Goal: Task Accomplishment & Management: Manage account settings

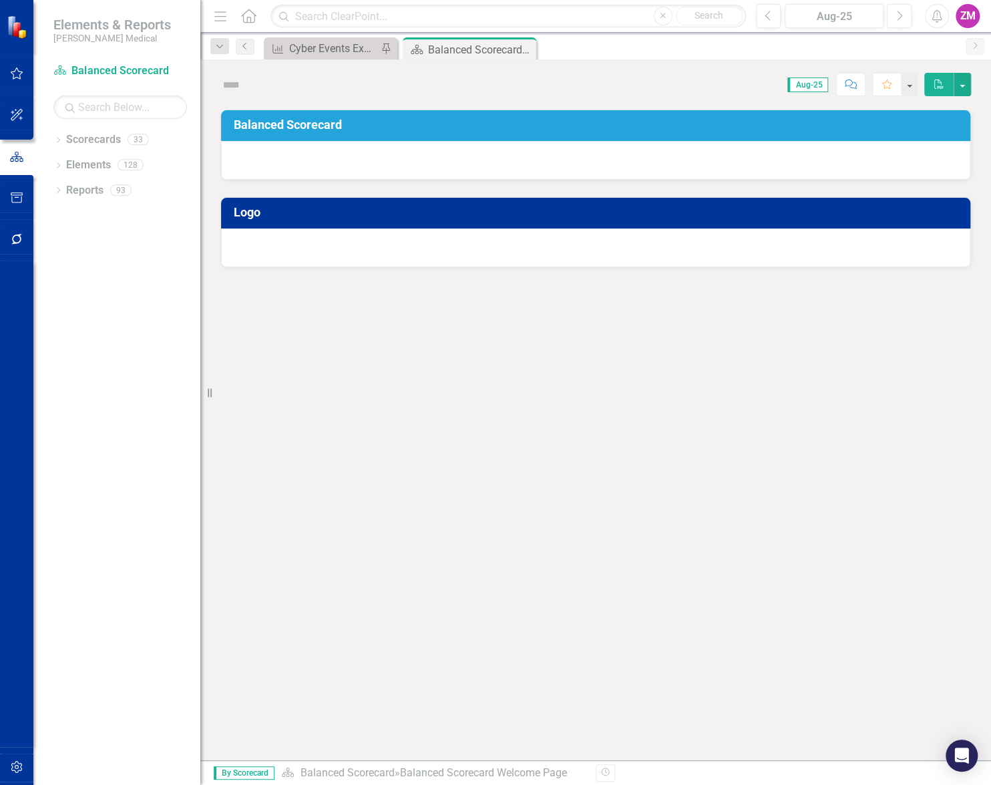
click at [991, 380] on html "Elements & Reports [PERSON_NAME] Medical Scorecard Balanced Scorecard Search Dr…" at bounding box center [495, 392] width 991 height 785
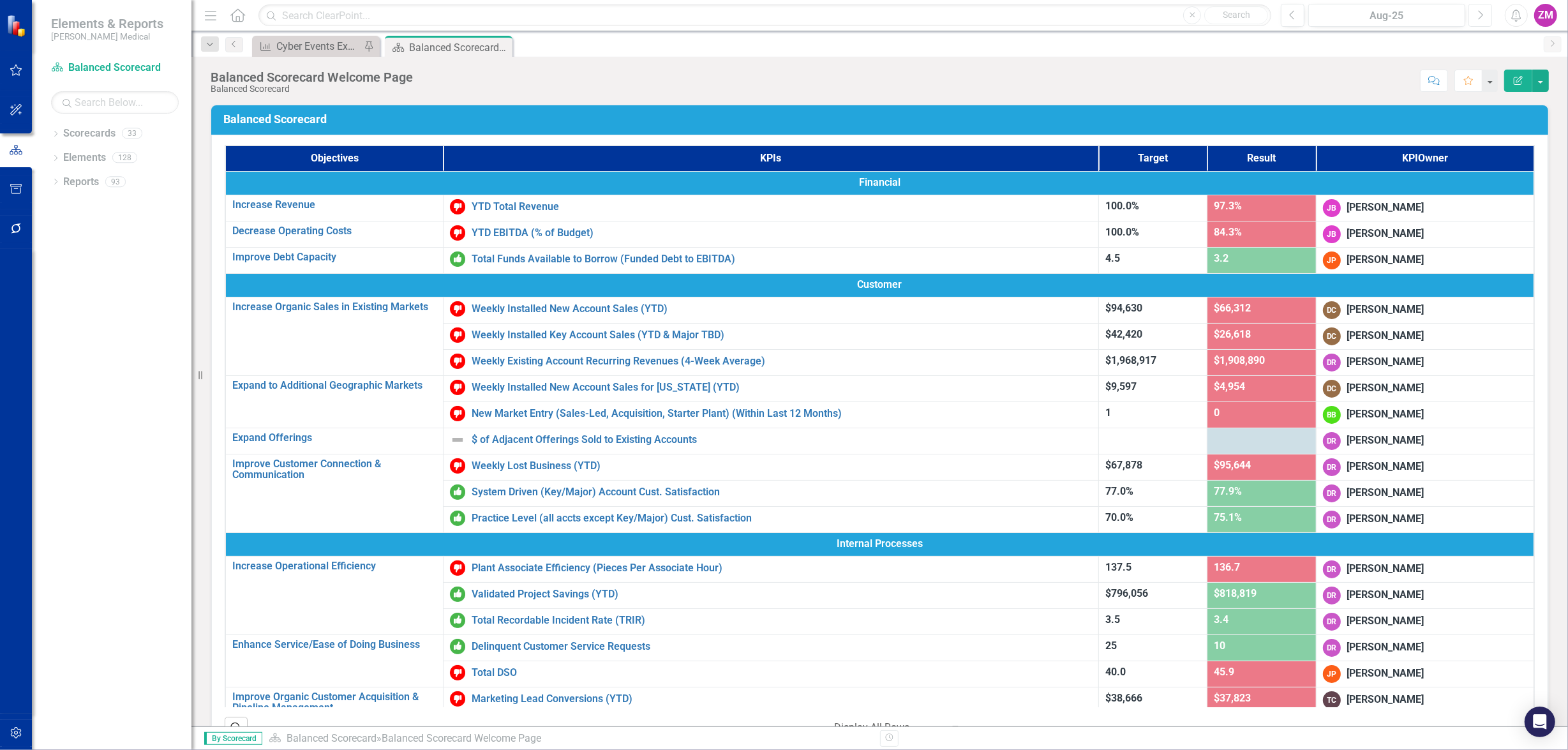
click at [947, 22] on button "Next" at bounding box center [1480, 15] width 24 height 23
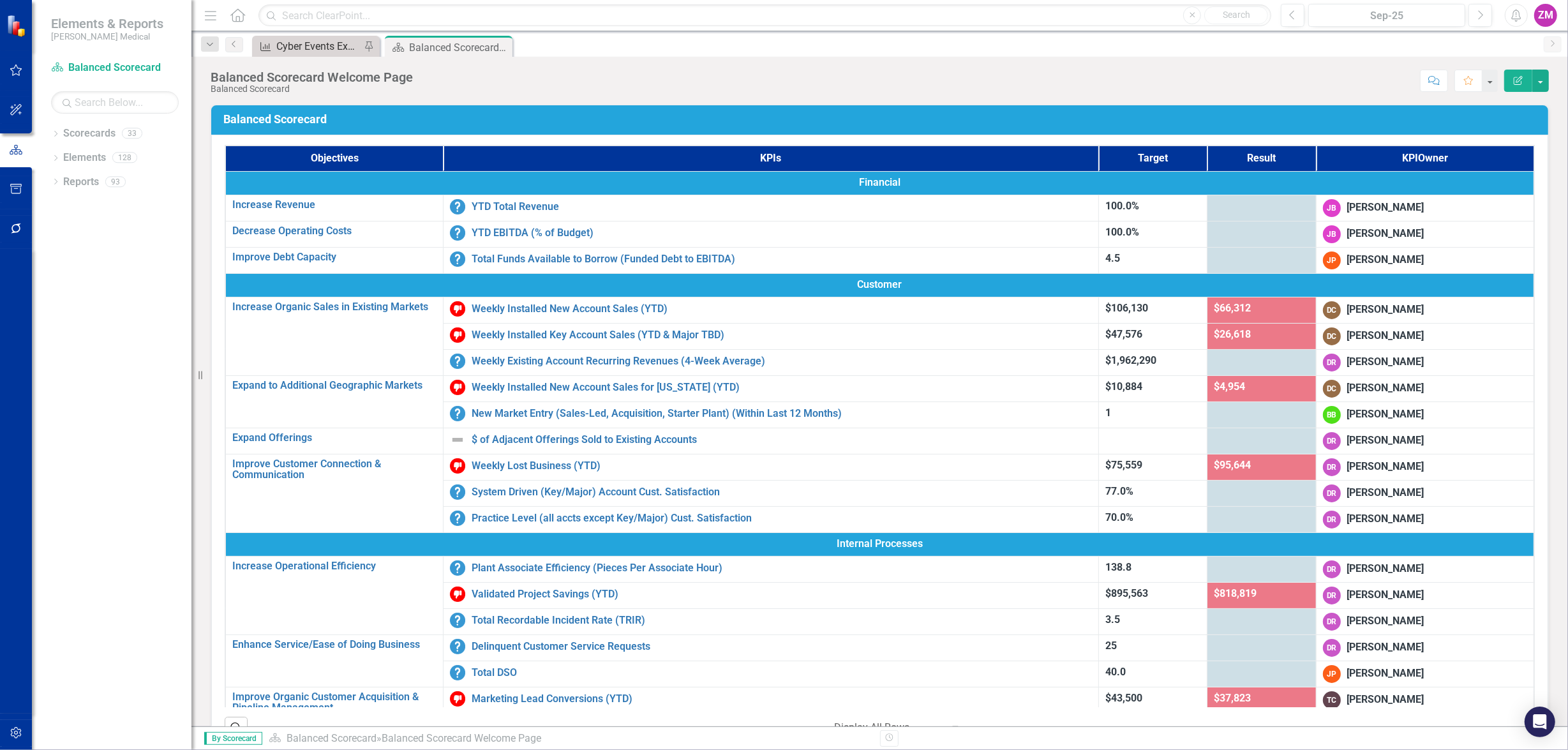
click at [311, 49] on div "Cyber Events Experienced" at bounding box center [318, 46] width 84 height 16
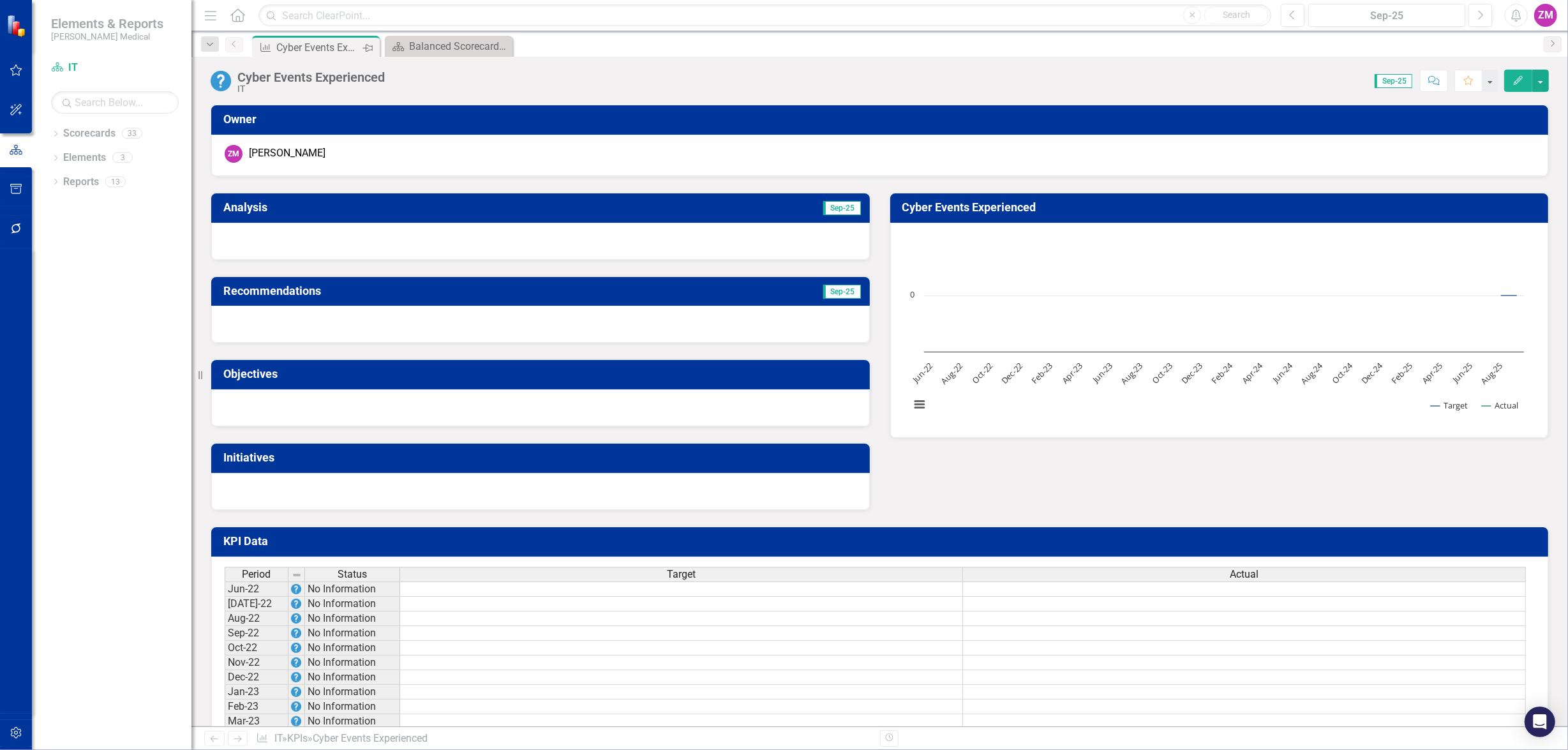
click at [366, 47] on icon "Pin" at bounding box center [367, 47] width 11 height 12
click at [367, 47] on icon at bounding box center [367, 47] width 7 height 7
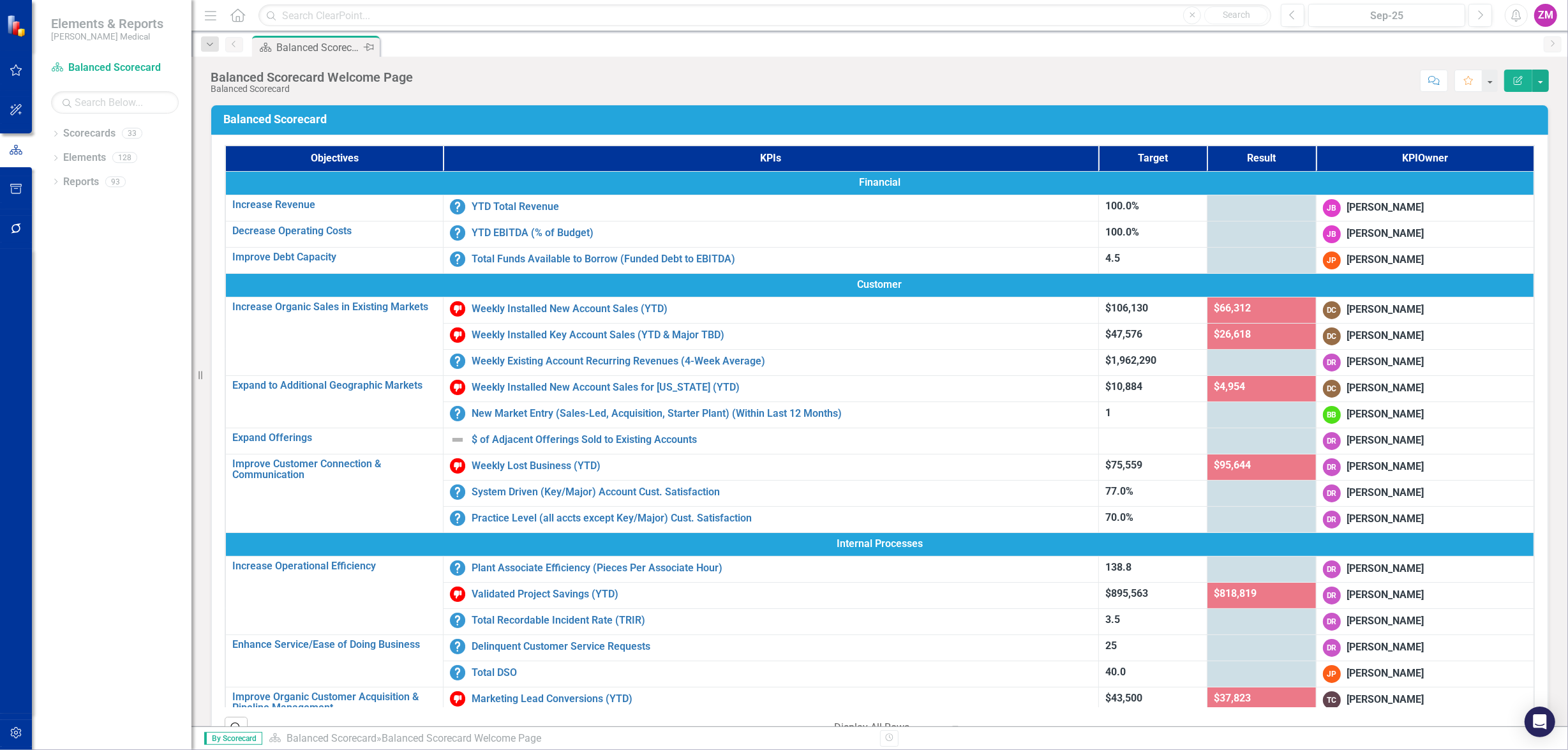
click at [366, 46] on icon at bounding box center [369, 47] width 11 height 8
click at [366, 46] on icon "Pin" at bounding box center [367, 47] width 11 height 12
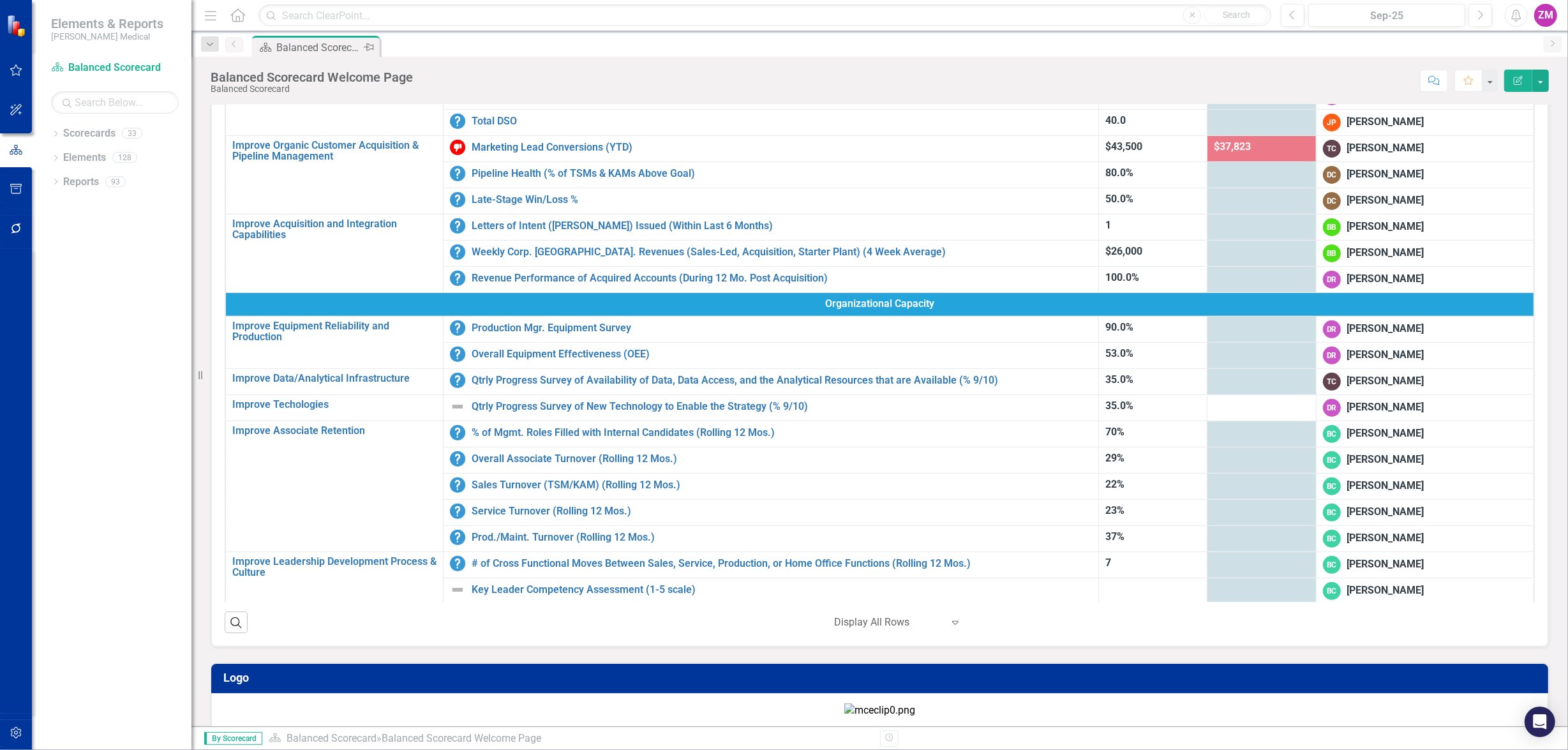
scroll to position [174, 0]
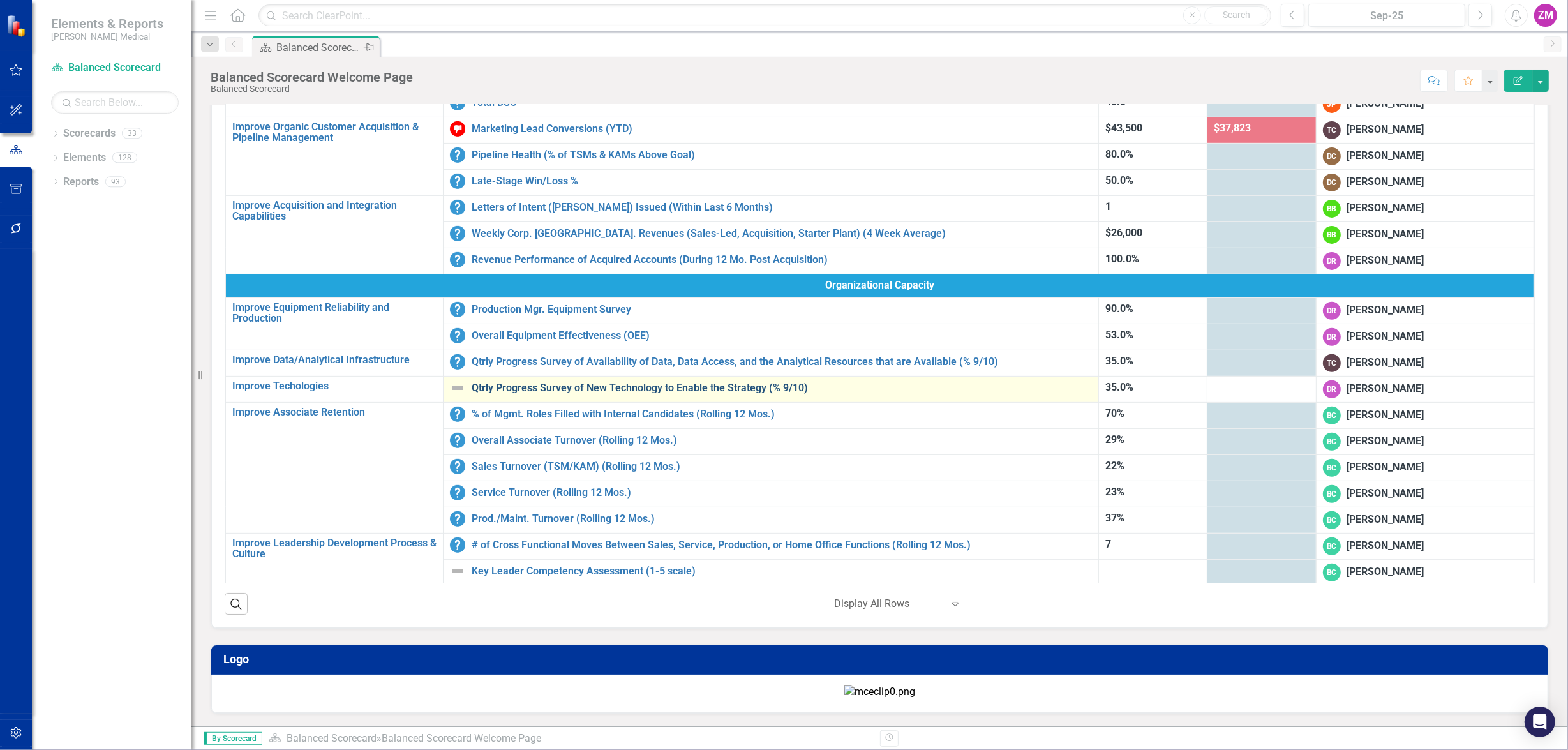
click at [543, 382] on link "Qtrly Progress Survey of New Technology to Enable the Strategy (% 9/10)" at bounding box center [782, 388] width 620 height 11
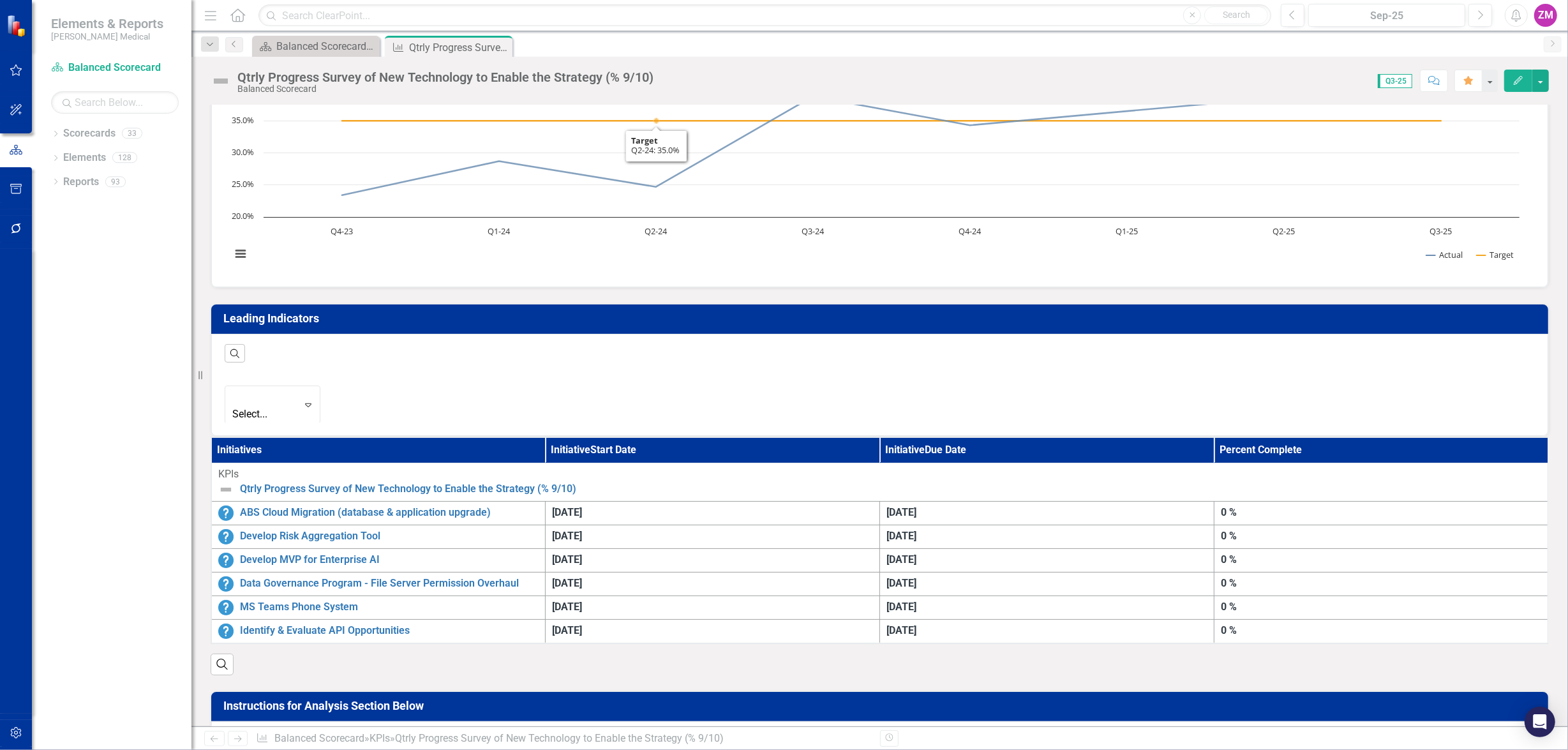
scroll to position [174, 0]
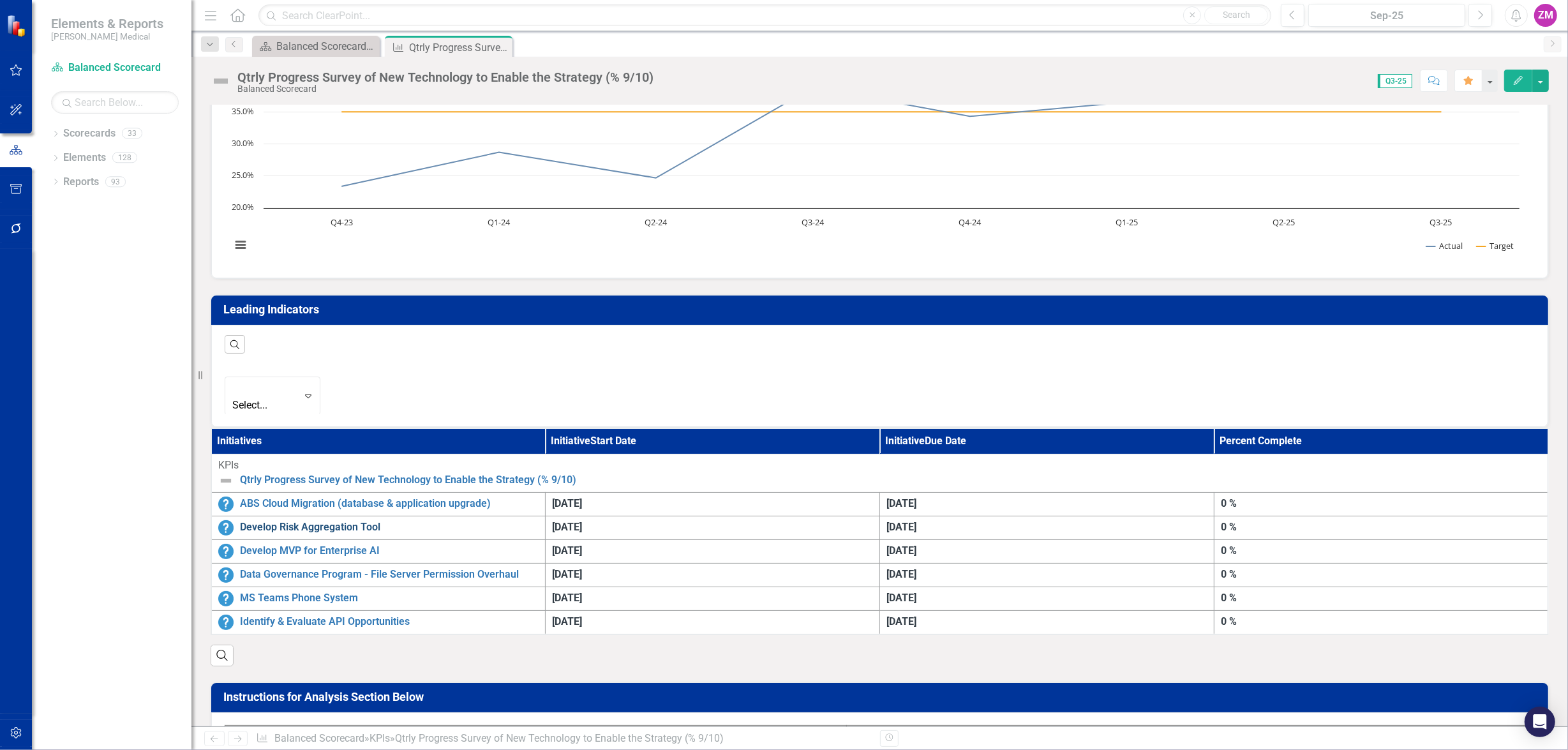
click at [357, 520] on link "Develop Risk Aggregation Tool" at bounding box center [389, 526] width 299 height 14
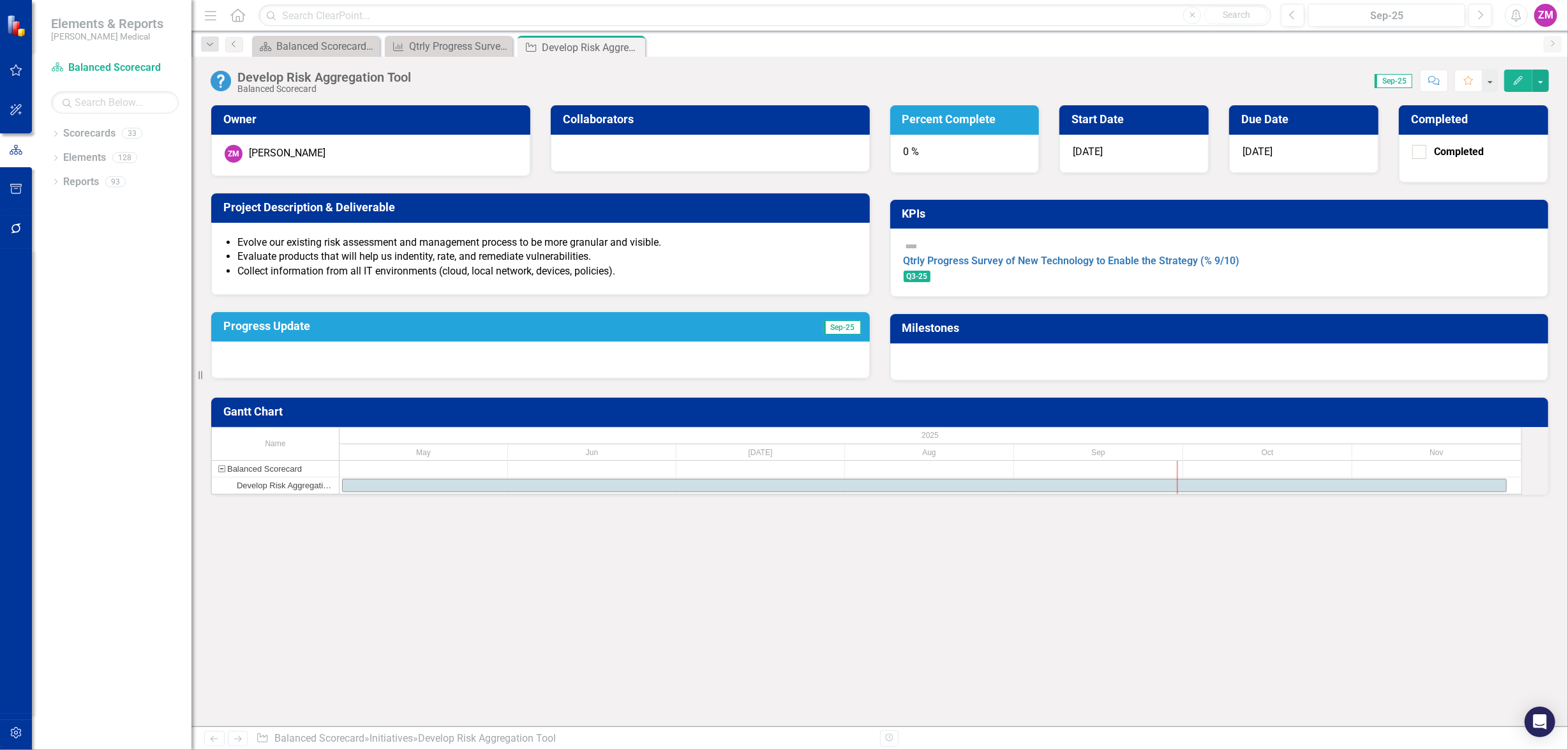
click at [930, 153] on div "0 %" at bounding box center [965, 154] width 149 height 38
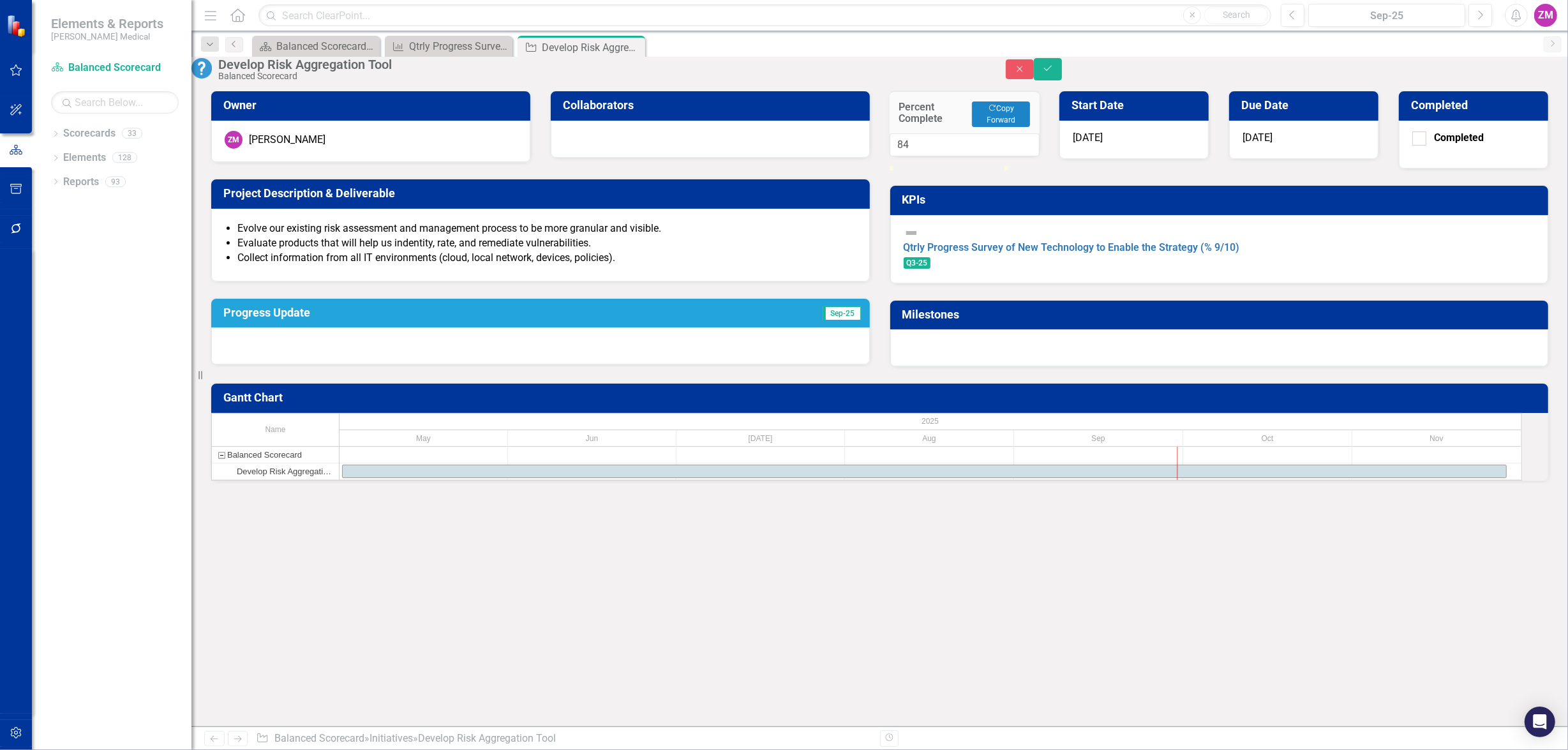
type input "100"
drag, startPoint x: 912, startPoint y: 204, endPoint x: 1051, endPoint y: 222, distance: 140.2
click at [947, 222] on div "Percent Complete Copy Forward Copy Forward 100 Start Date 5/1/25 Due Date 11/28…" at bounding box center [1219, 221] width 679 height 292
click at [947, 73] on icon "Save" at bounding box center [1048, 68] width 11 height 9
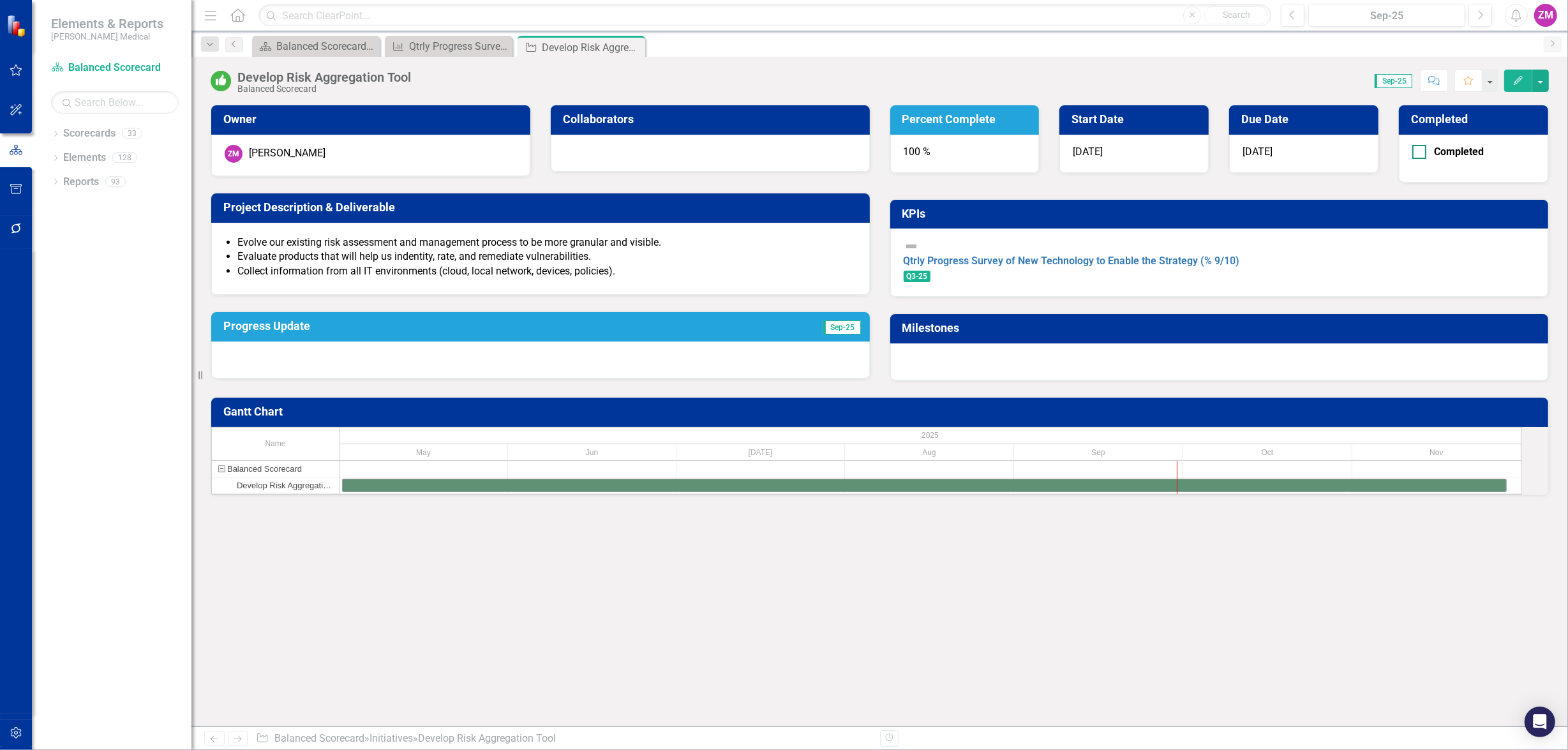
click at [947, 153] on div at bounding box center [1419, 152] width 14 height 14
click at [947, 153] on input "Completed" at bounding box center [1416, 149] width 9 height 9
checkbox input "true"
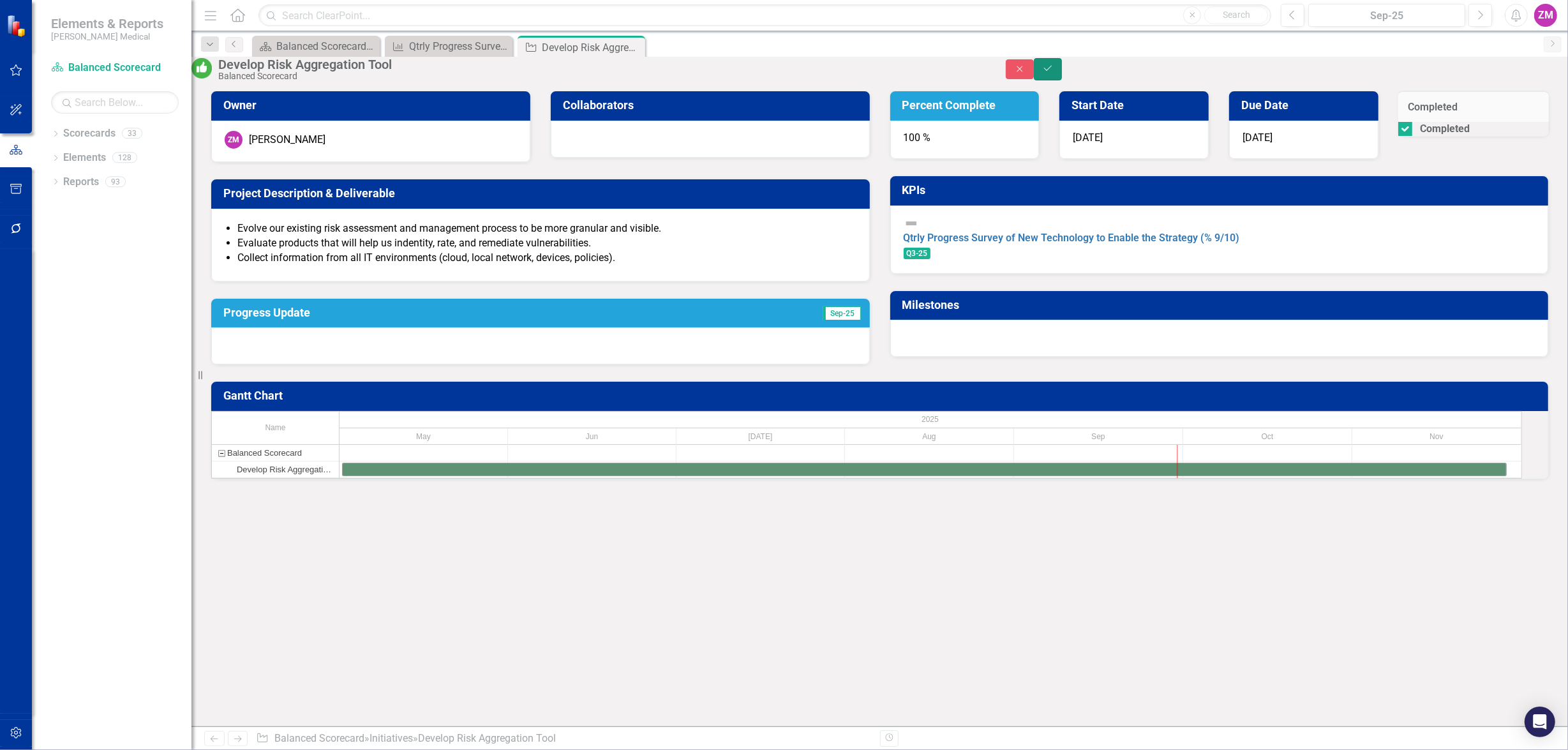
click at [947, 73] on icon "Save" at bounding box center [1048, 68] width 11 height 9
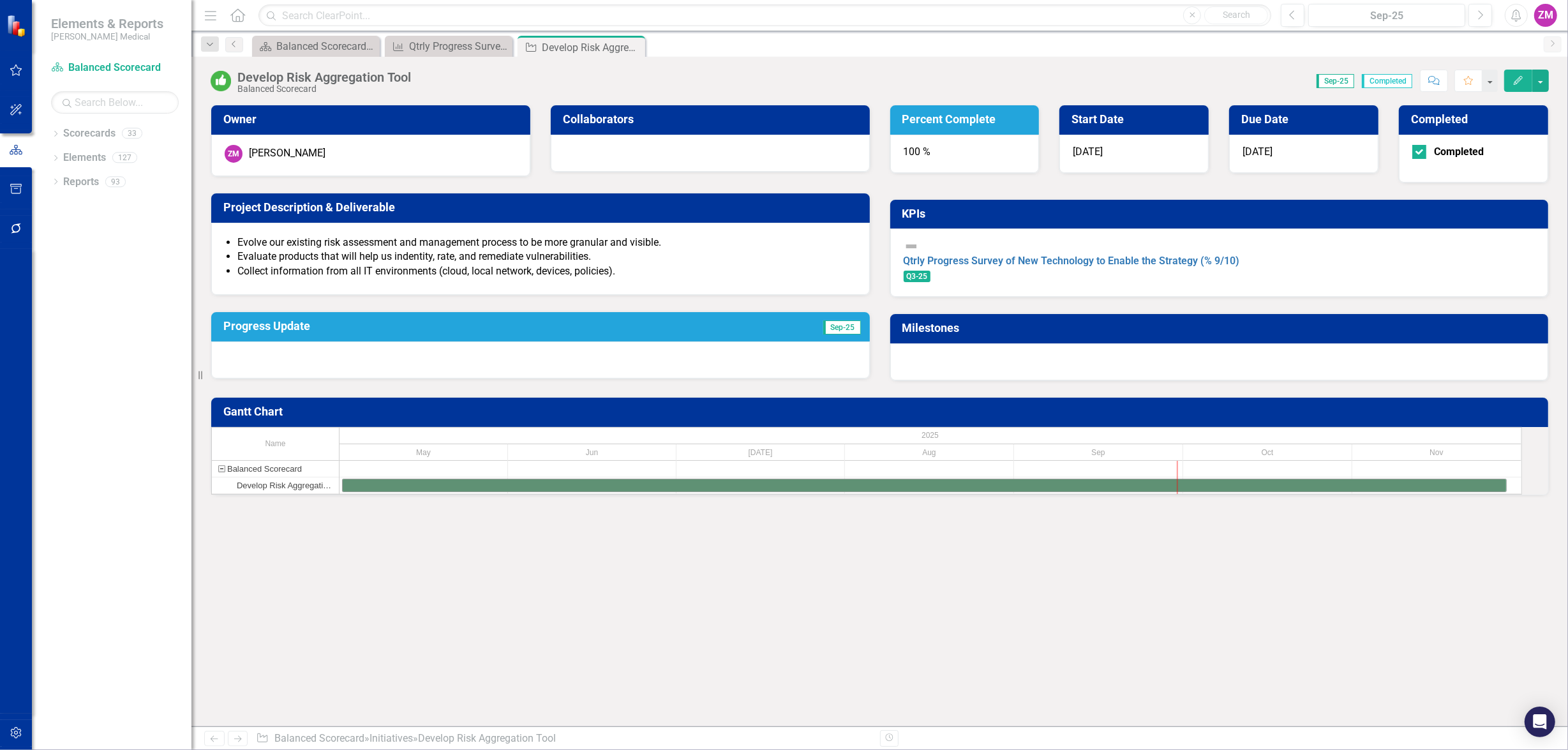
click at [370, 347] on div at bounding box center [540, 359] width 658 height 37
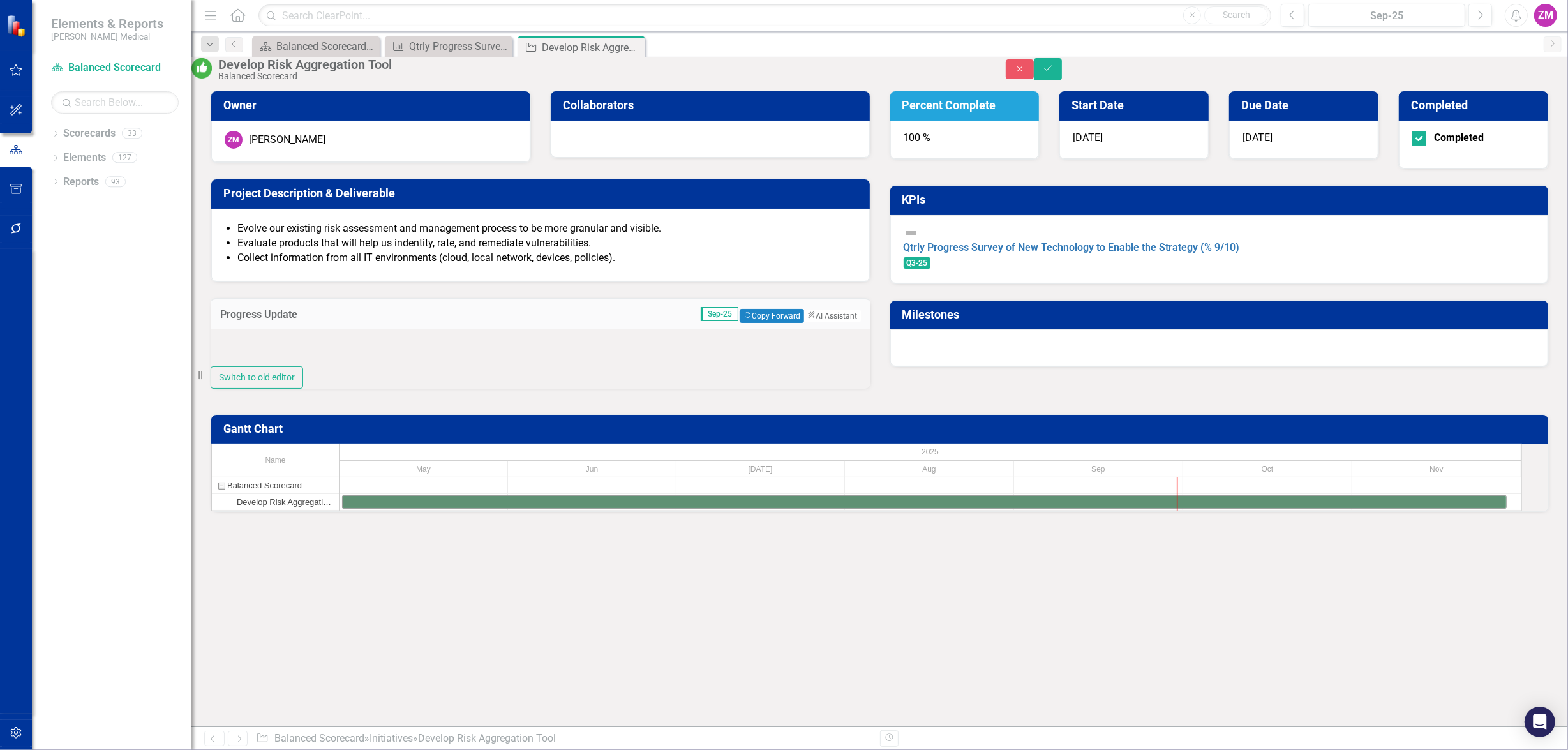
click at [372, 366] on div at bounding box center [540, 347] width 660 height 37
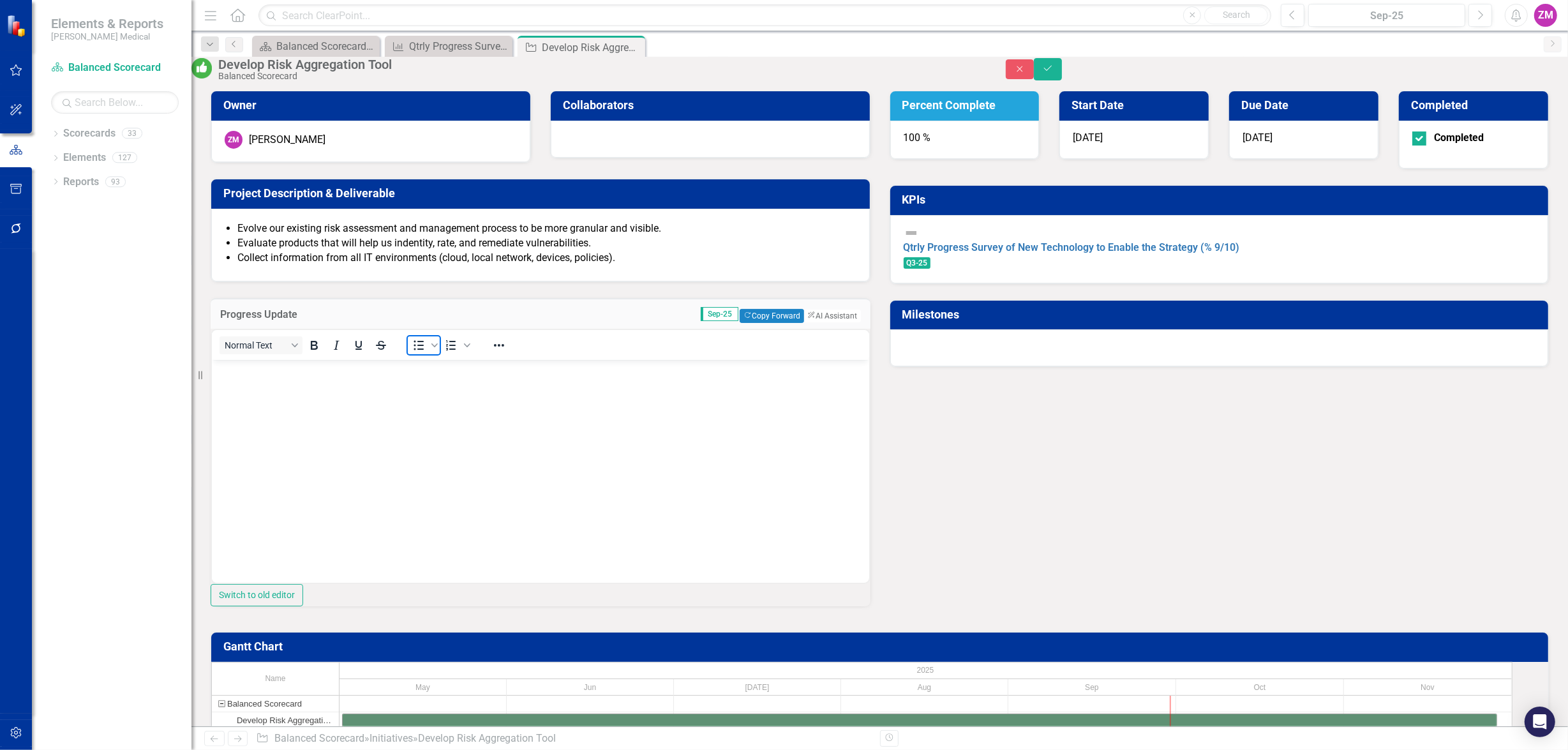
click at [426, 353] on icon "Bullet list" at bounding box center [419, 345] width 15 height 15
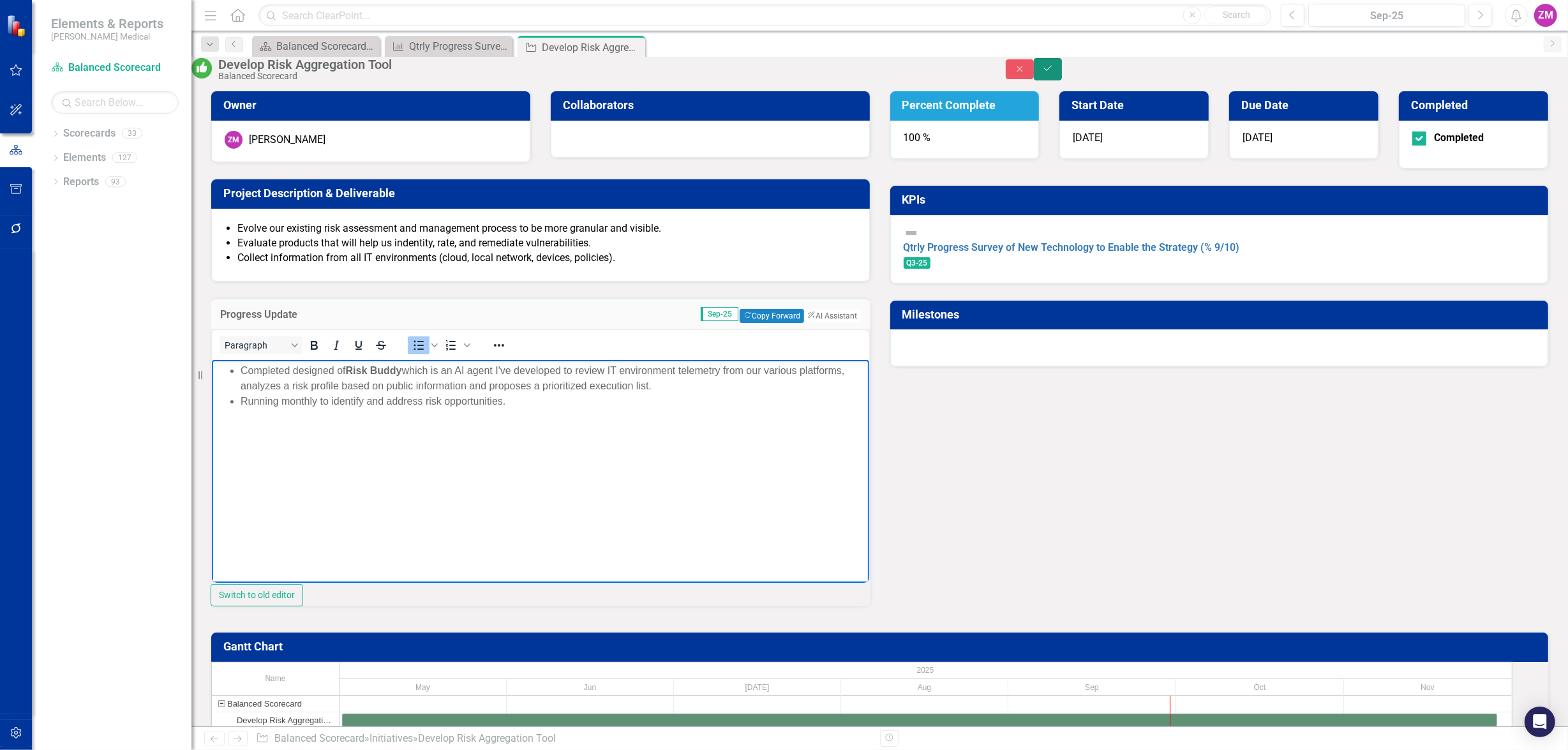
click at [947, 73] on icon "Save" at bounding box center [1048, 68] width 11 height 9
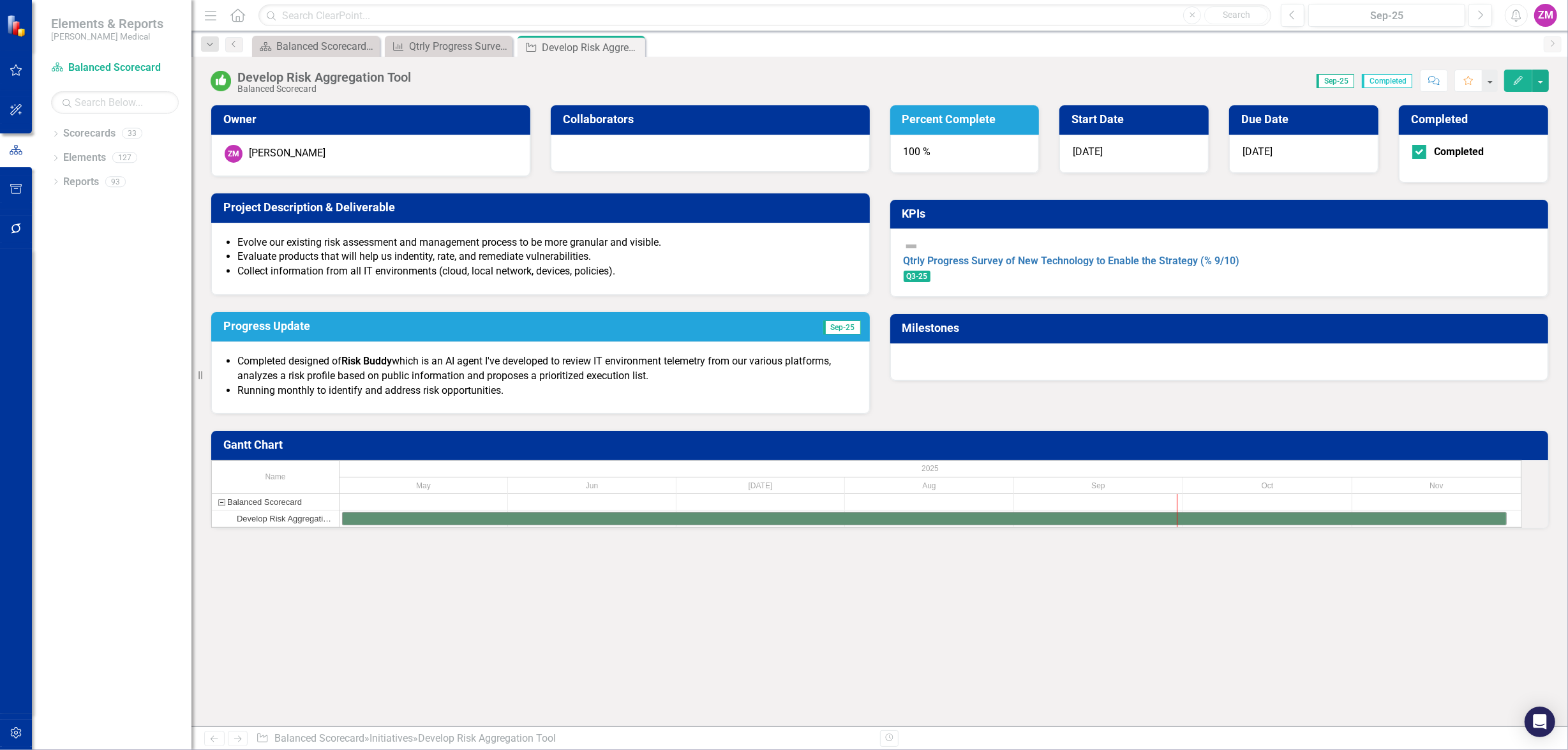
click at [798, 354] on li "Completed designed of Risk Buddy which is an AI agent I've developed to review …" at bounding box center [548, 369] width 619 height 30
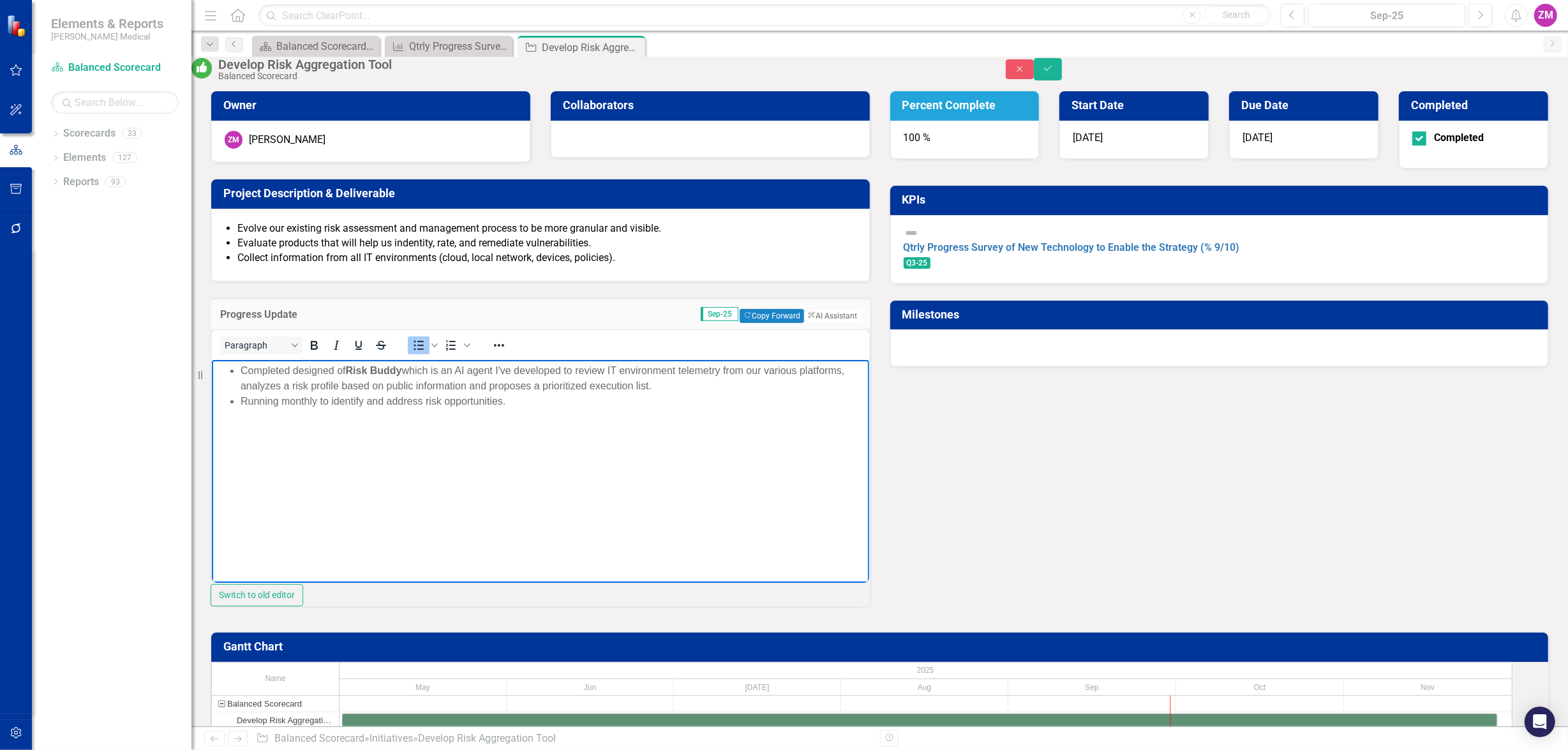
click at [333, 368] on li "Completed designed of Risk Buddy which is an AI agent I've developed to review …" at bounding box center [552, 378] width 626 height 31
click at [947, 78] on button "Save" at bounding box center [1047, 69] width 28 height 22
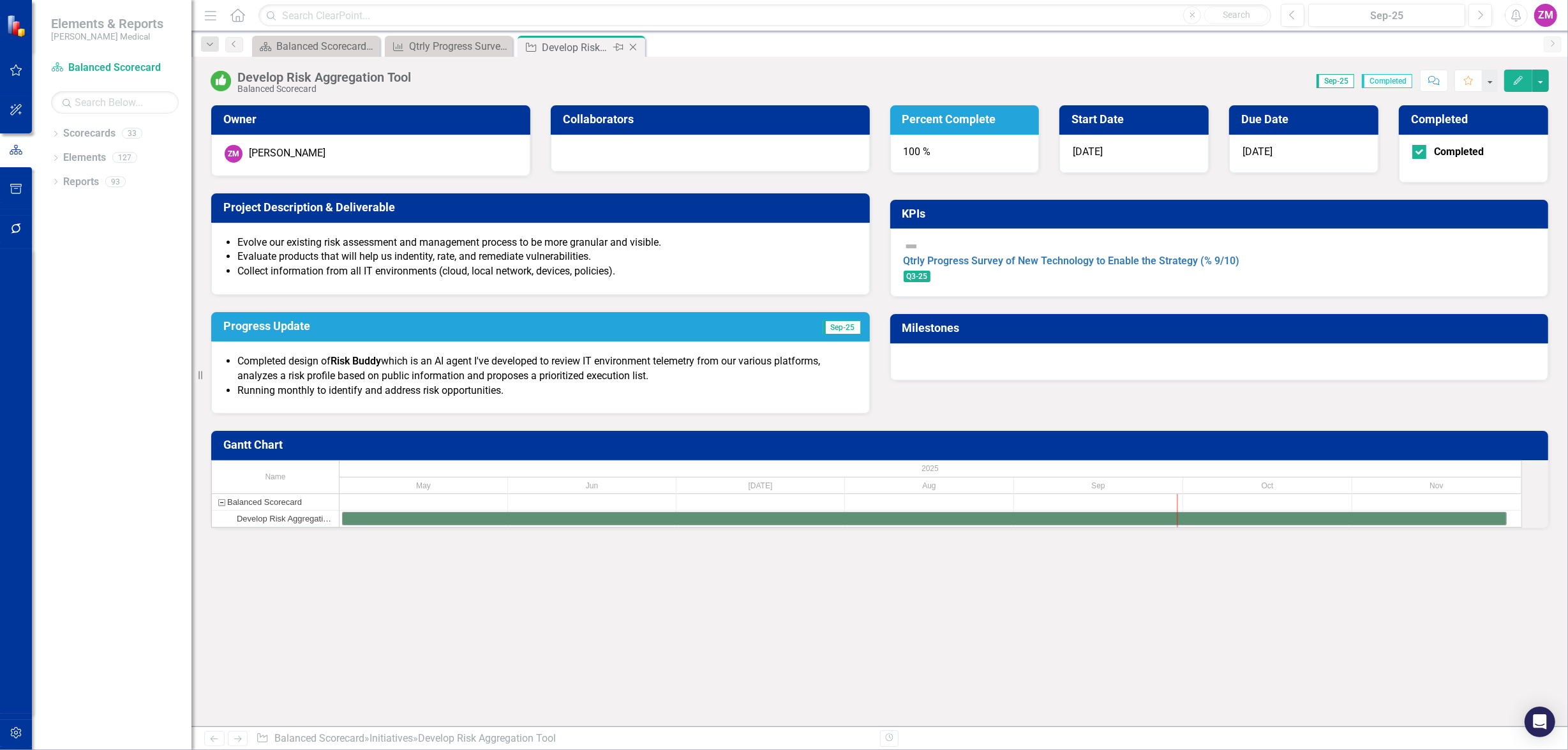
click at [632, 43] on icon "Close" at bounding box center [633, 47] width 12 height 11
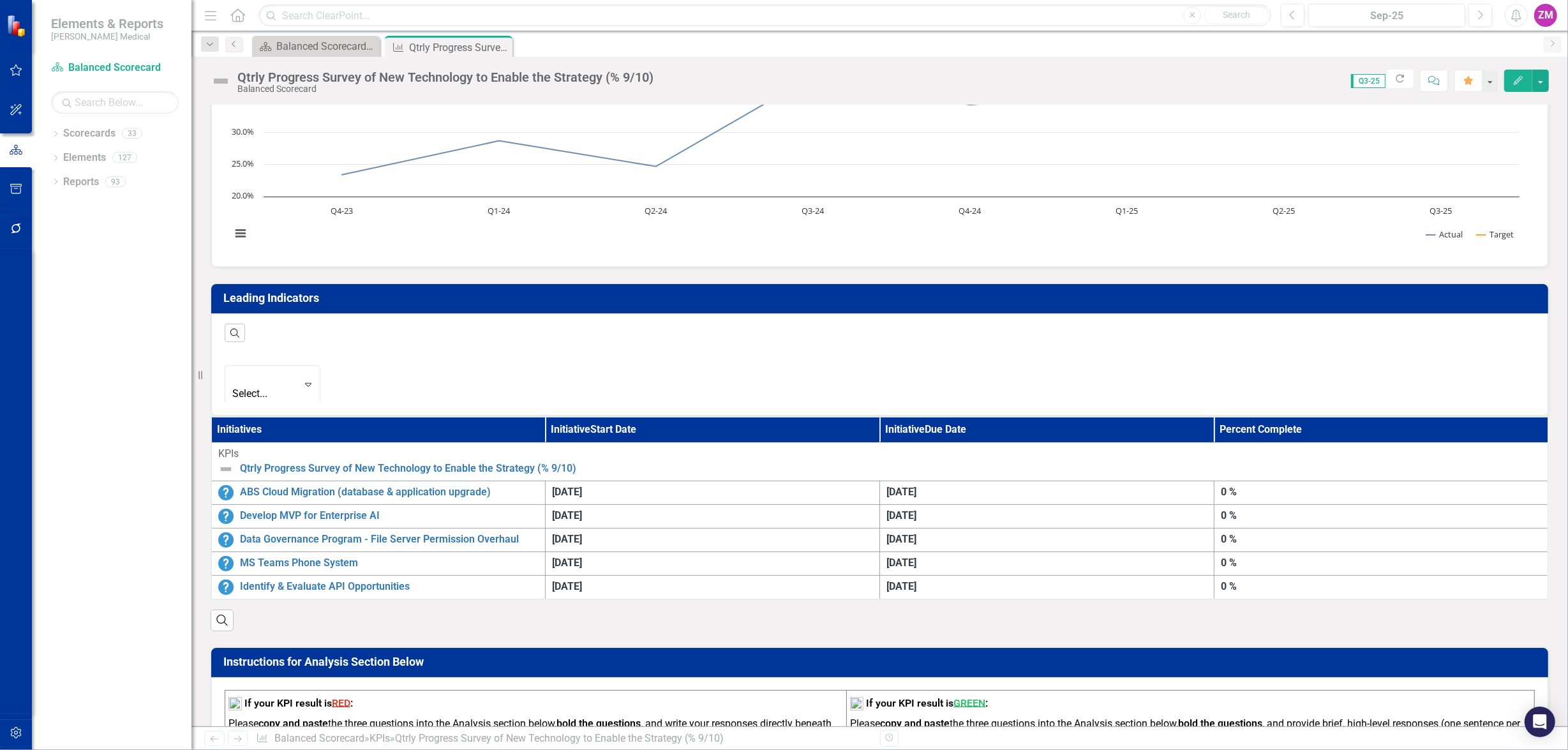
scroll to position [231, 0]
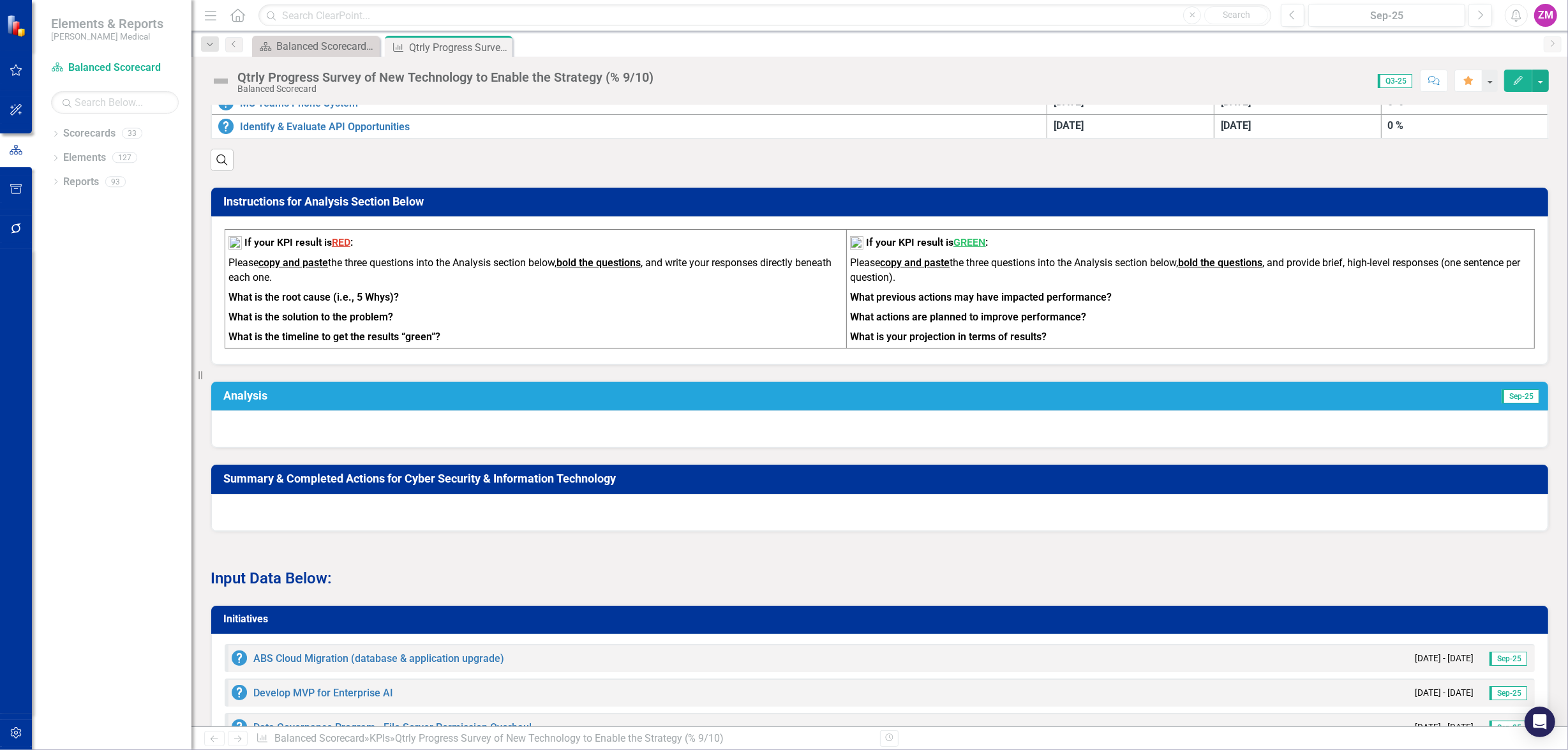
scroll to position [627, 0]
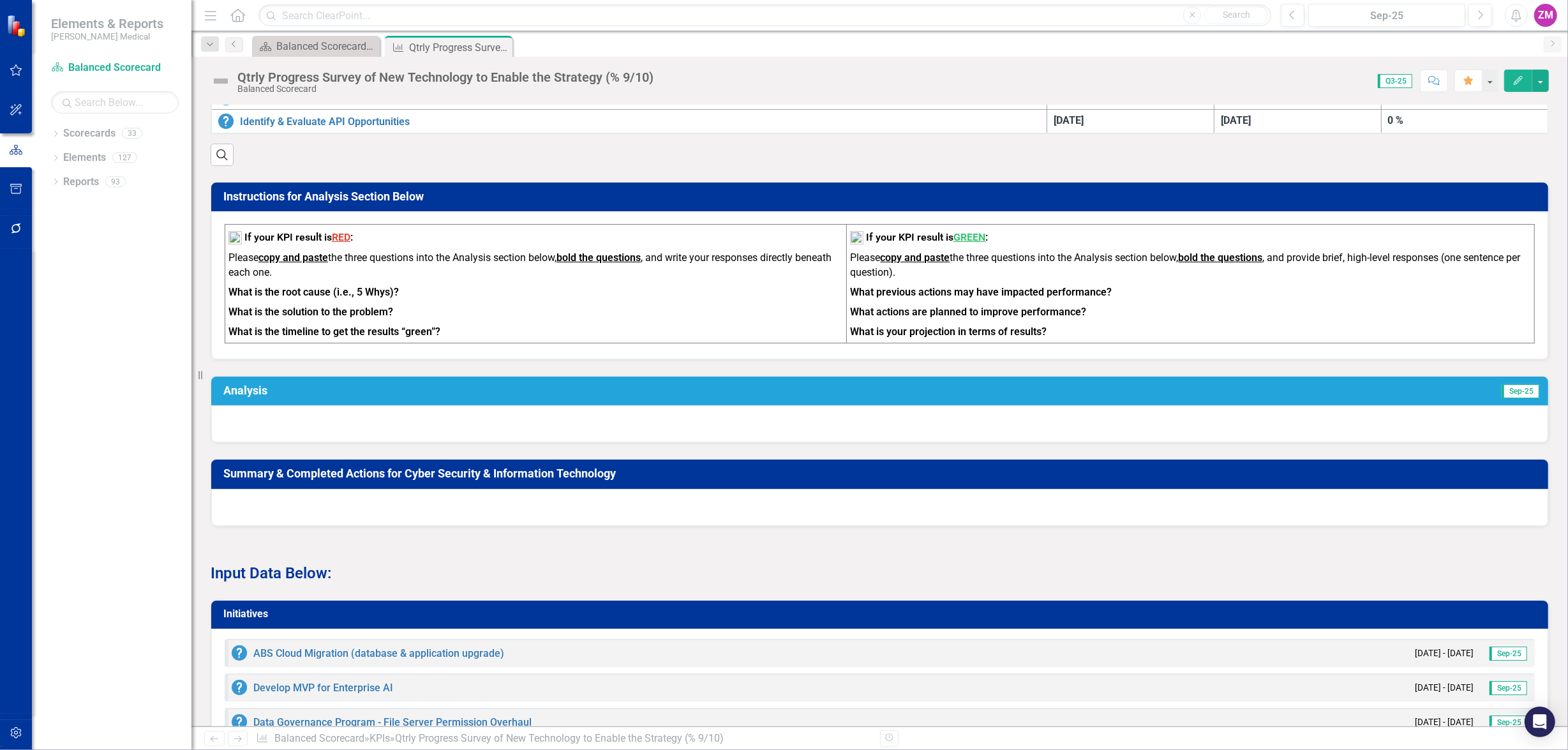
click at [419, 503] on div at bounding box center [880, 507] width 1338 height 37
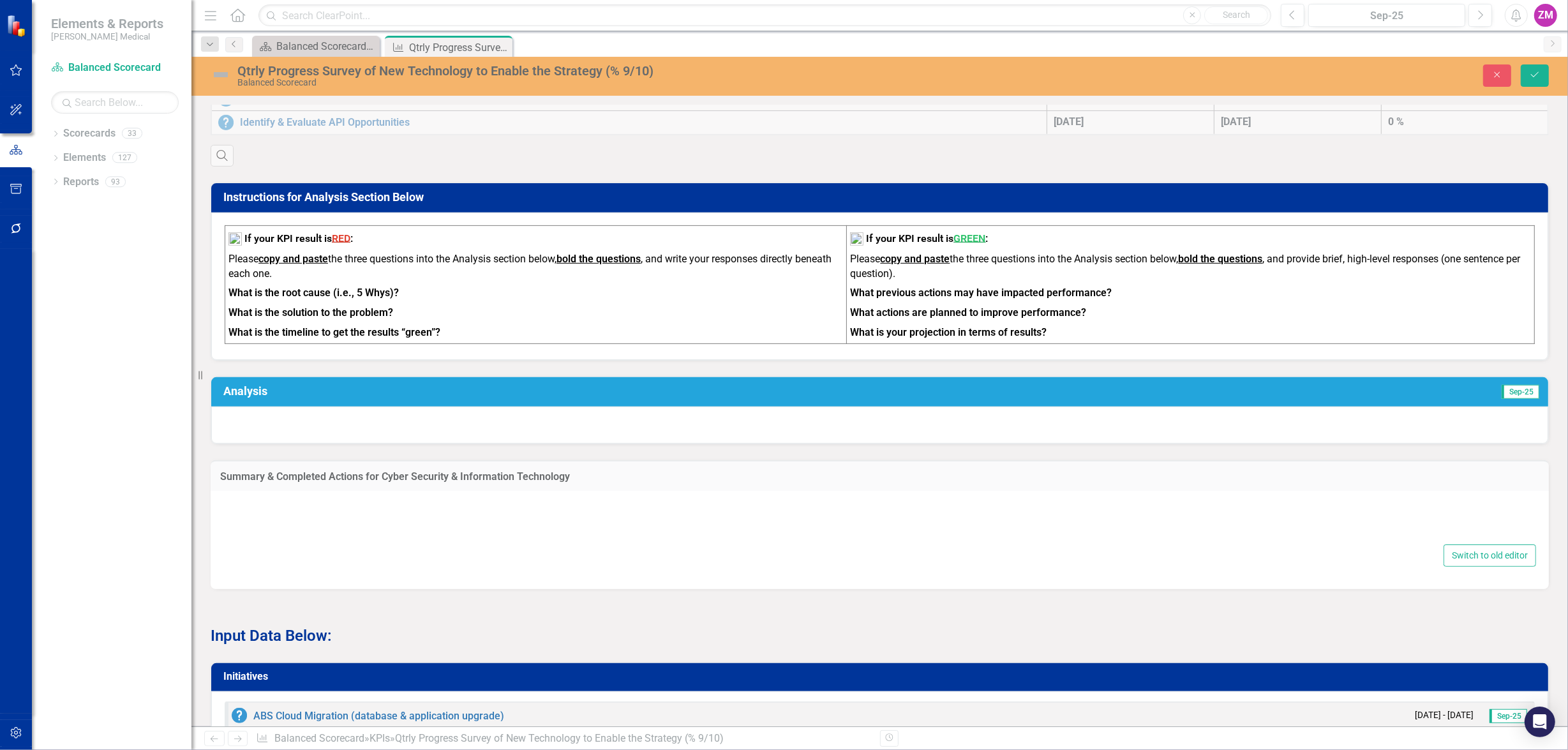
click at [419, 503] on div at bounding box center [880, 521] width 1313 height 41
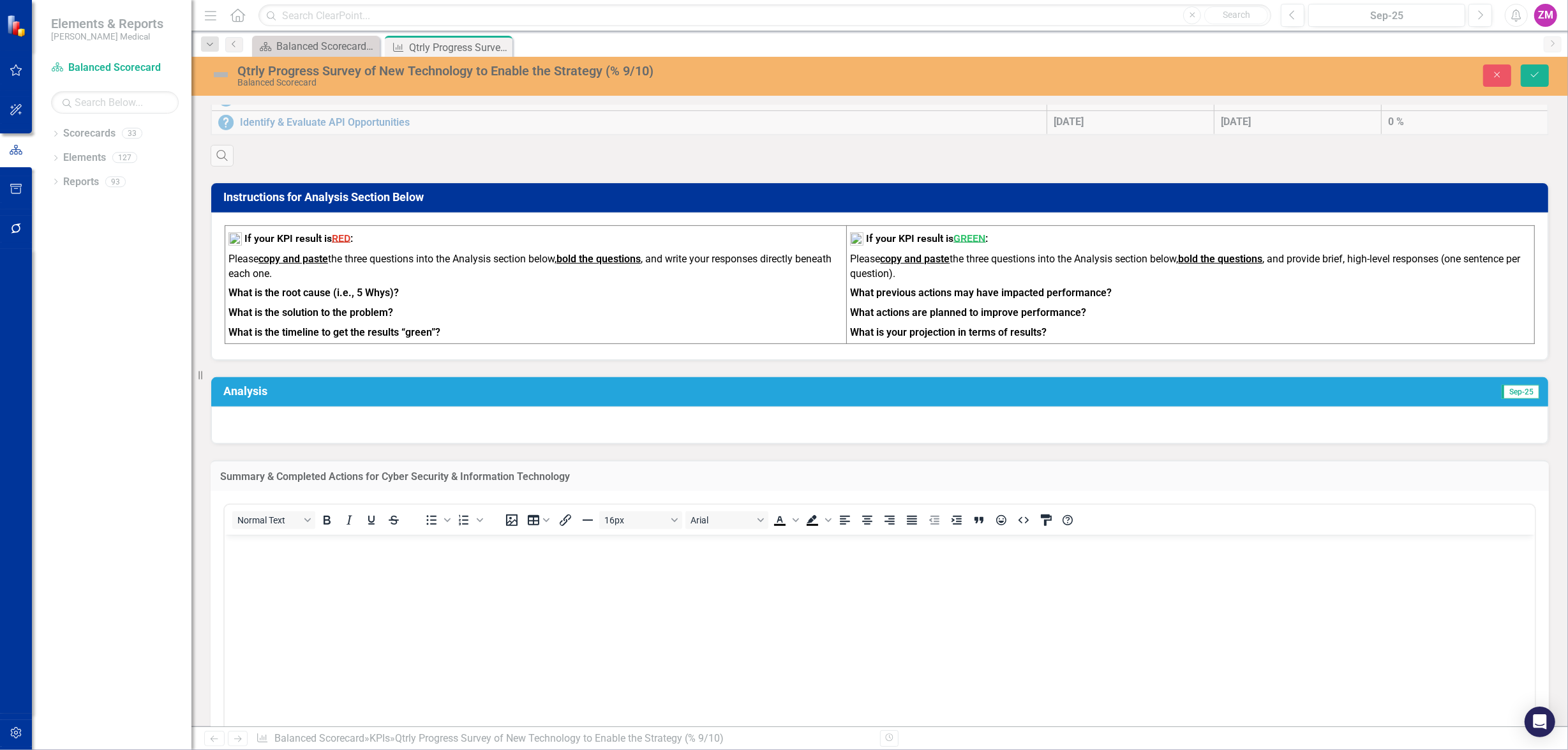
scroll to position [0, 0]
click at [416, 565] on body "Rich Text Area. Press ALT-0 for help." at bounding box center [878, 631] width 1310 height 191
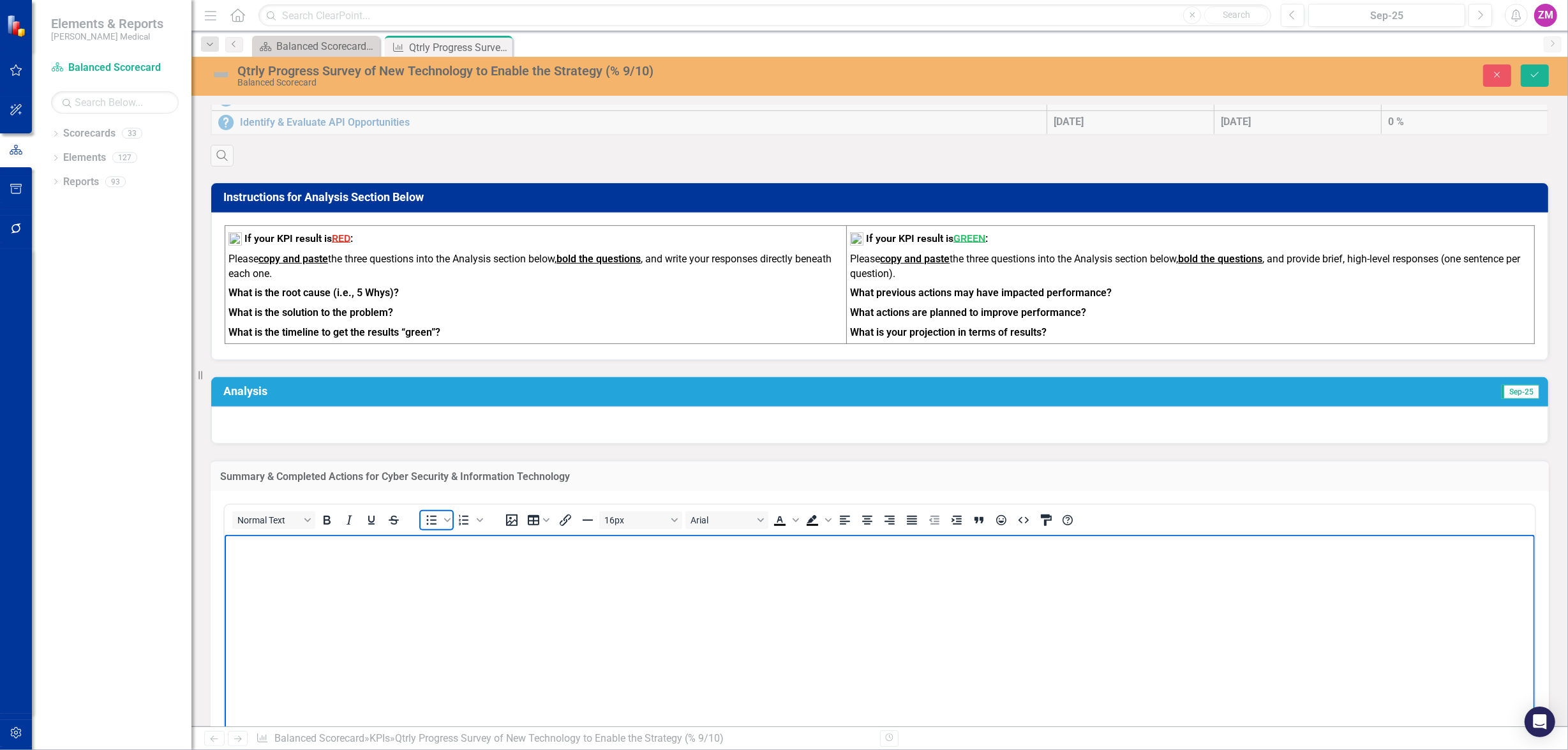
click at [436, 518] on icon "Bullet list" at bounding box center [432, 520] width 15 height 15
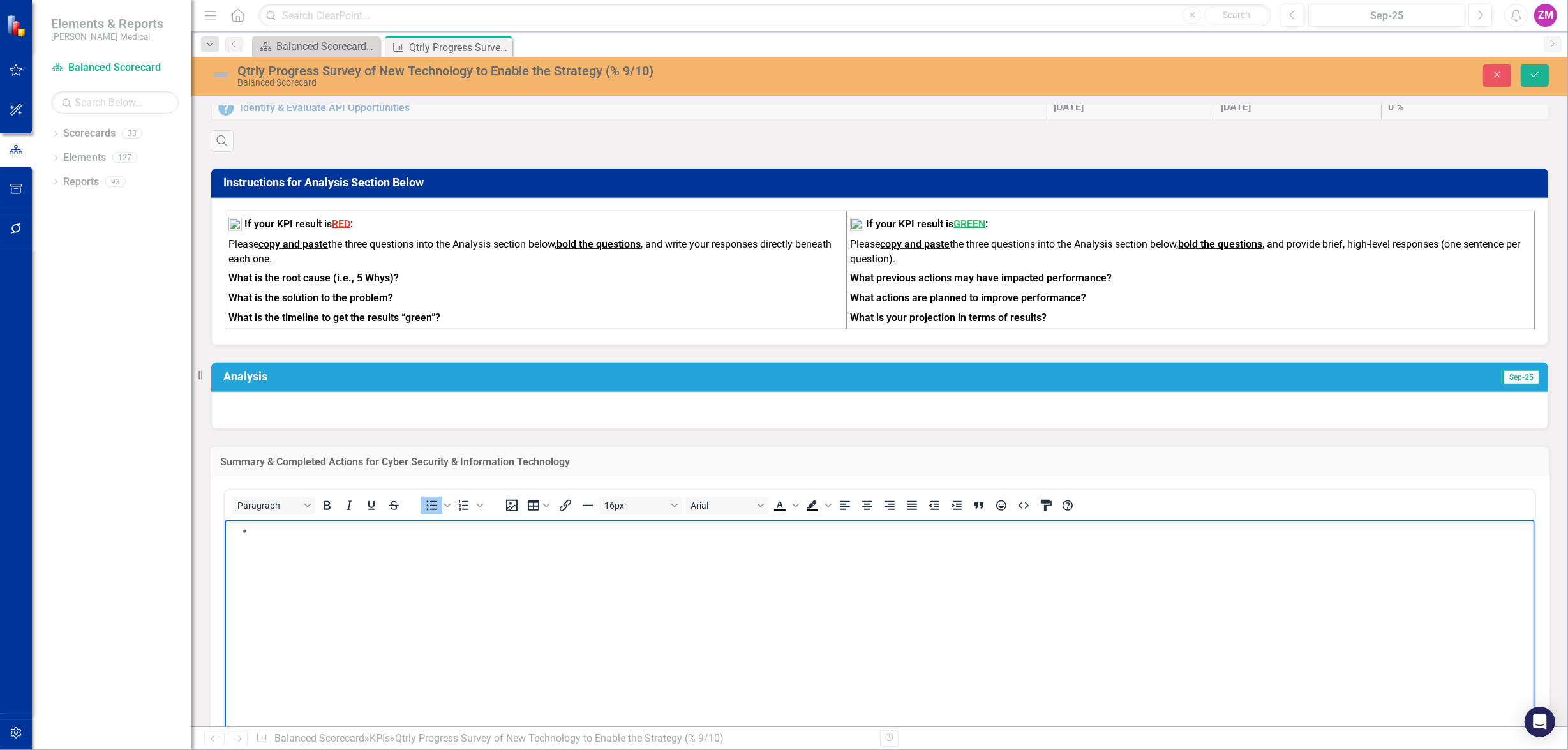
scroll to position [685, 0]
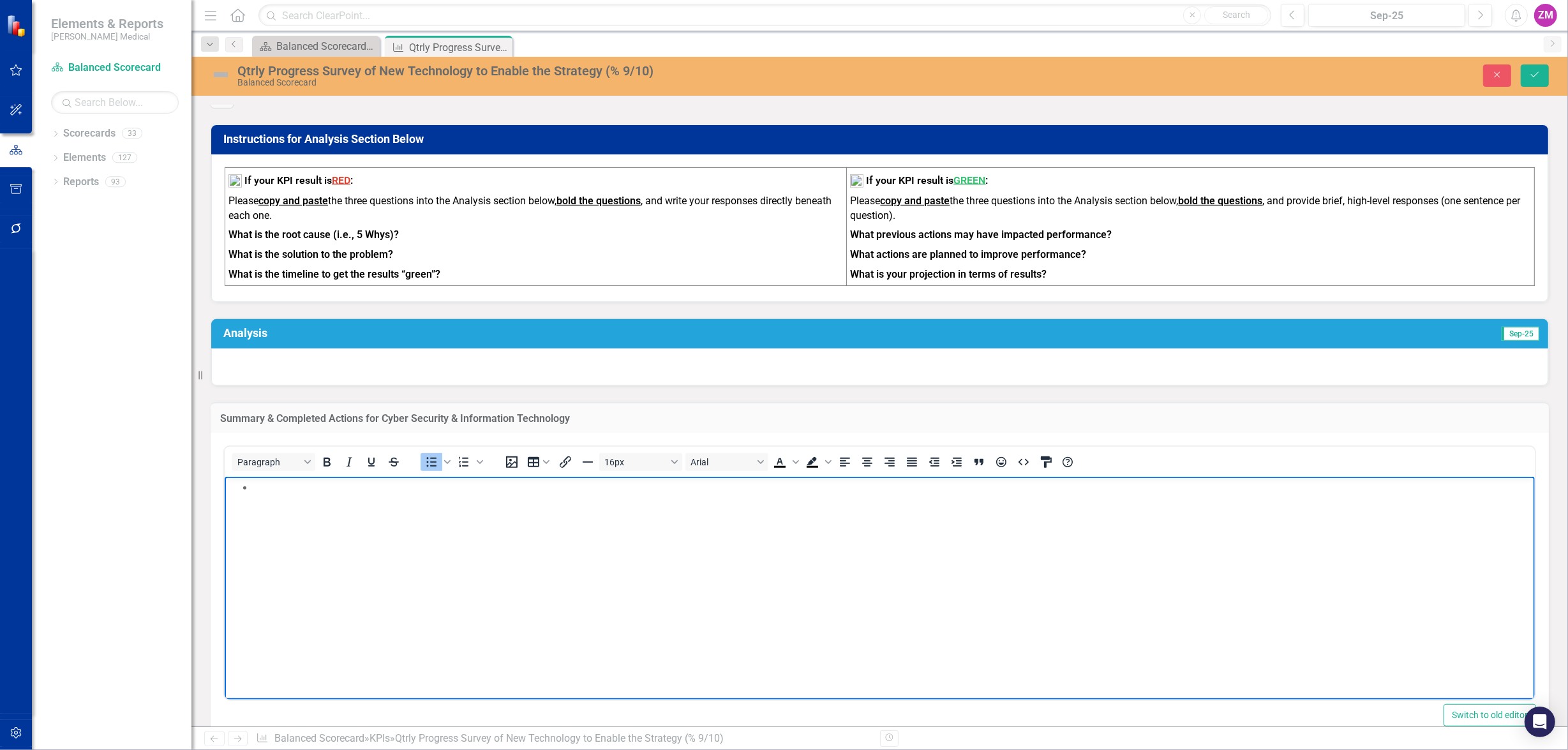
click at [802, 576] on body "Rich Text Area. Press ALT-0 for help." at bounding box center [878, 572] width 1310 height 191
click at [552, 519] on body "Developed and launched PDA Image Viewer ﻿ application to allow Service and Cust…" at bounding box center [878, 572] width 1310 height 191
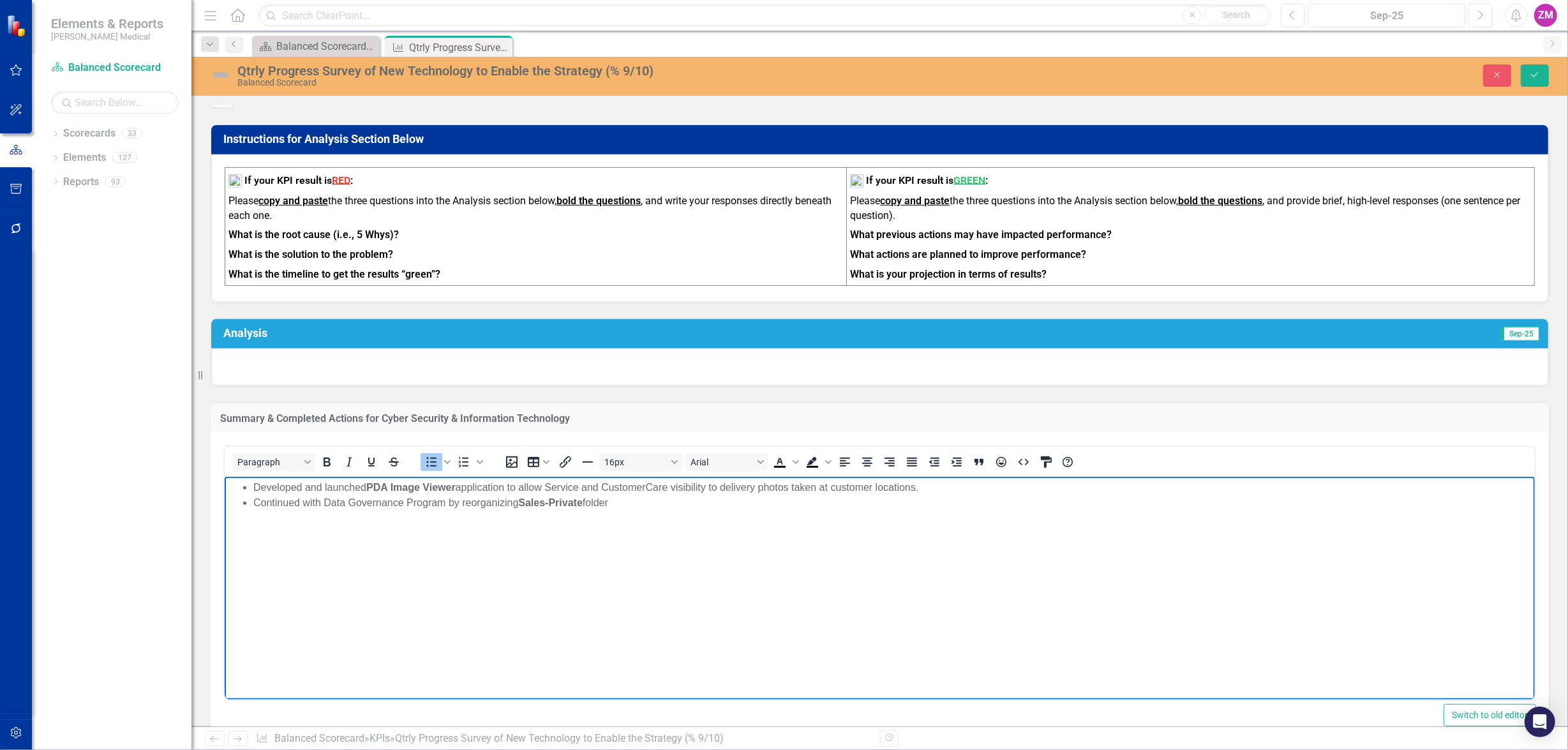
click at [478, 501] on li "Continued with Data Governance Program by reorganizing Sales-Private ﻿ folder" at bounding box center [892, 503] width 1278 height 15
click at [609, 502] on li "Continued with Data Governance Program by migrating Sales-Private folder" at bounding box center [892, 503] width 1278 height 15
drag, startPoint x: 503, startPoint y: 564, endPoint x: 503, endPoint y: 549, distance: 15.0
click at [503, 564] on body "Developed and launched PDA Image Viewer application to allow Service and Custom…" at bounding box center [878, 572] width 1310 height 191
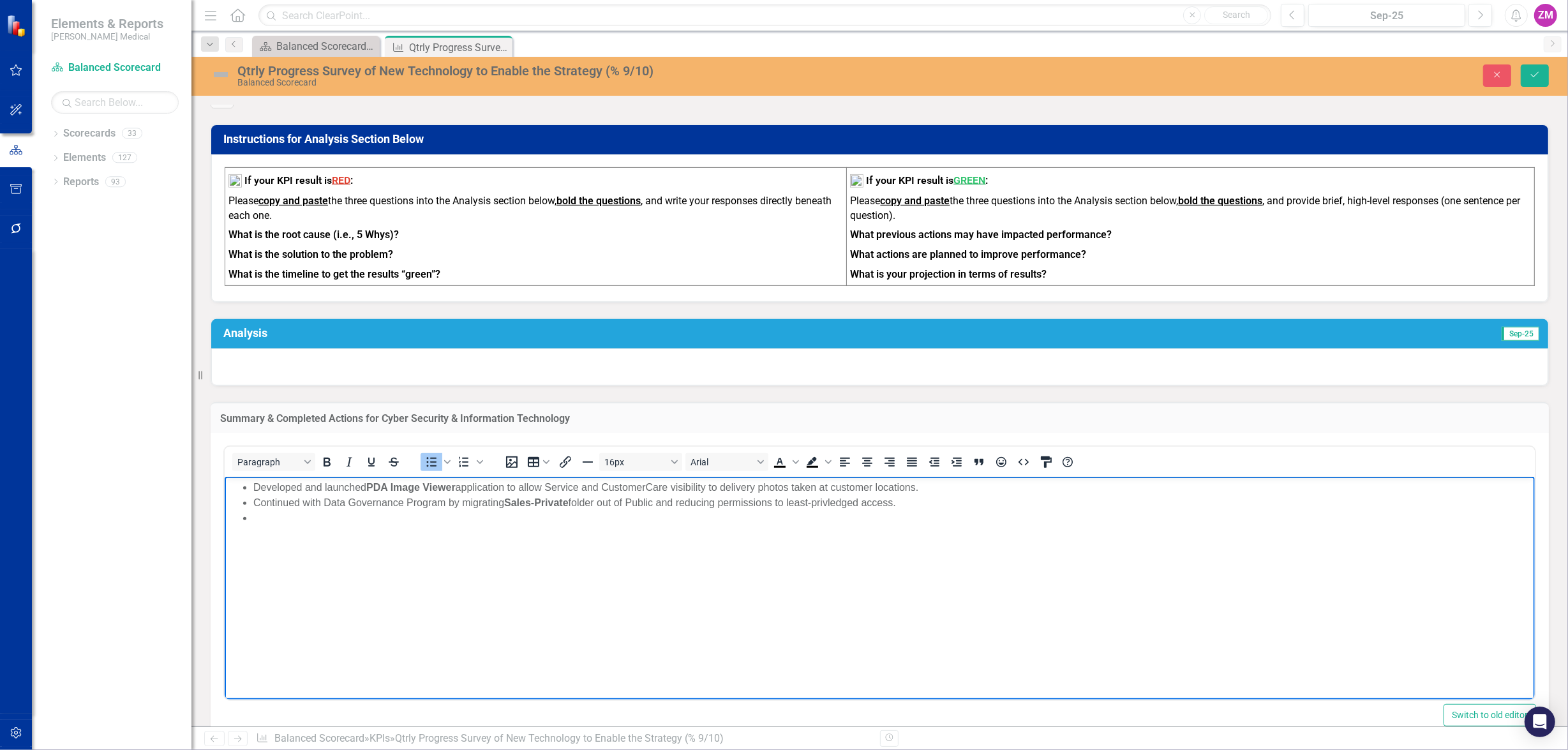
click at [518, 522] on li "Rich Text Area. Press ALT-0 for help." at bounding box center [892, 518] width 1278 height 15
drag, startPoint x: 673, startPoint y: 514, endPoint x: 668, endPoint y: 525, distance: 12.1
click at [673, 514] on li "Provided ability to email "bill to" and "del to" customers invoices from ABS." at bounding box center [892, 518] width 1278 height 15
click at [663, 551] on body "Developed and launched PDA Image Viewer application to allow Service and Custom…" at bounding box center [878, 572] width 1310 height 191
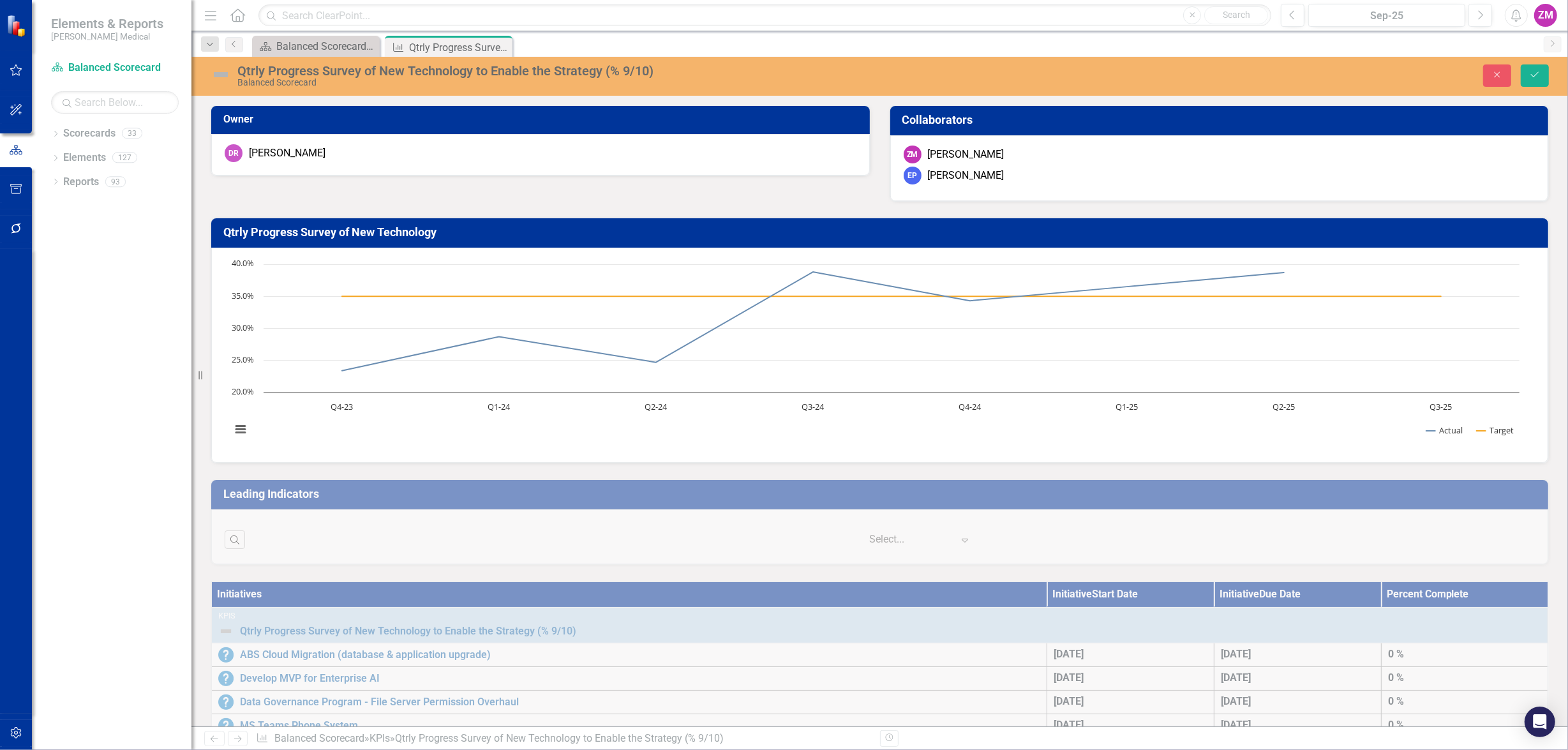
scroll to position [685, 0]
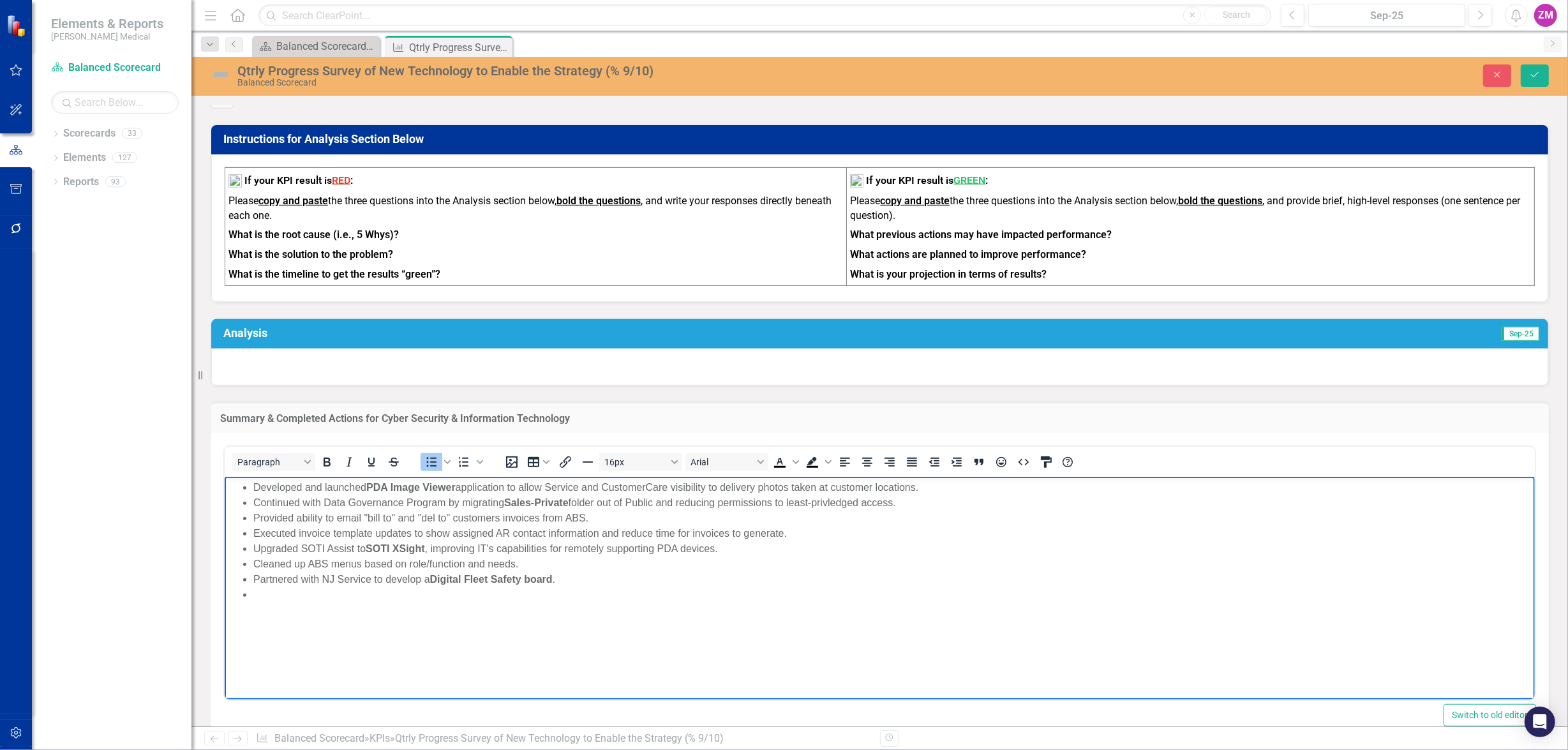
click at [487, 609] on body "Developed and launched PDA Image Viewer application to allow Service and Custom…" at bounding box center [878, 572] width 1310 height 191
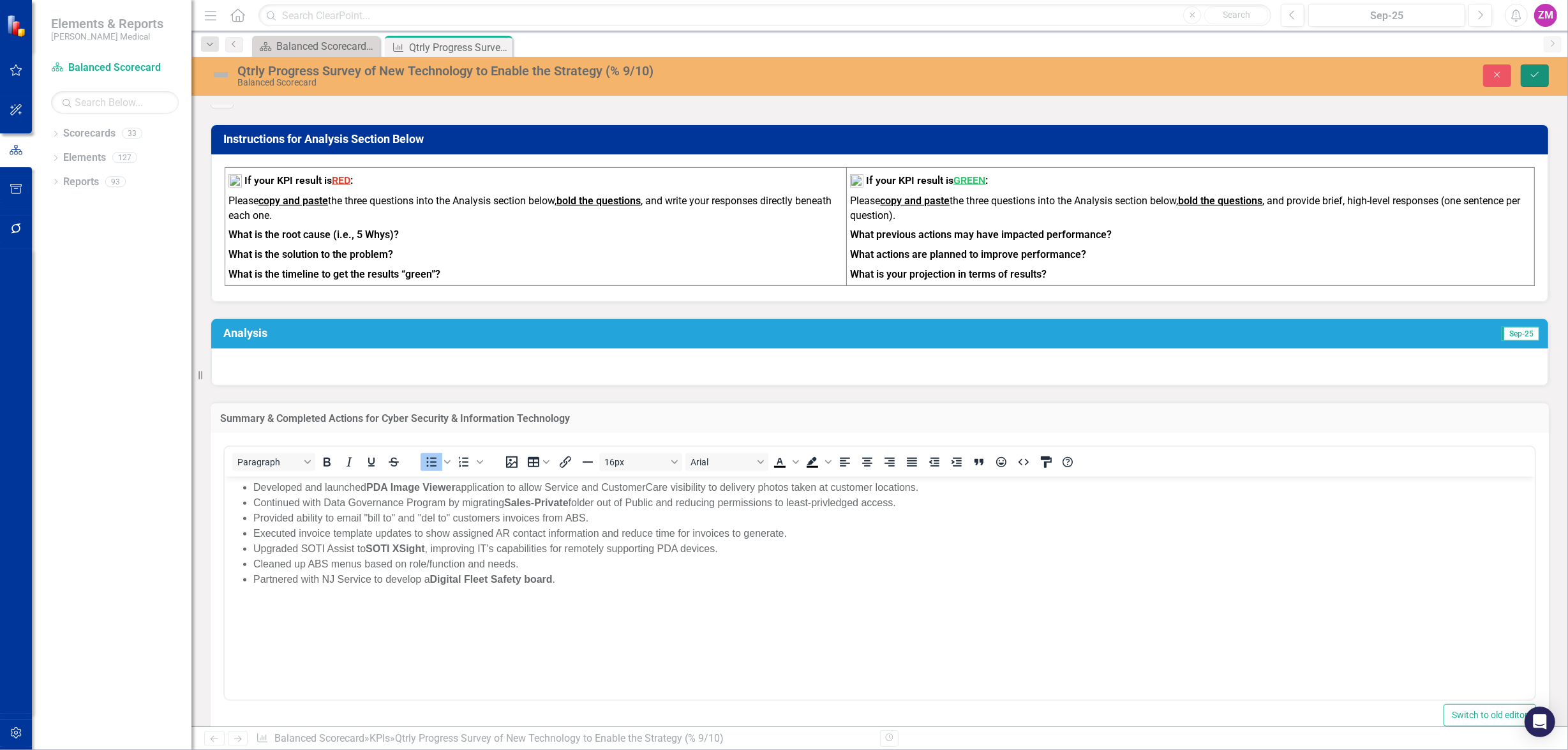
click at [1545, 74] on button "Save" at bounding box center [1535, 75] width 28 height 22
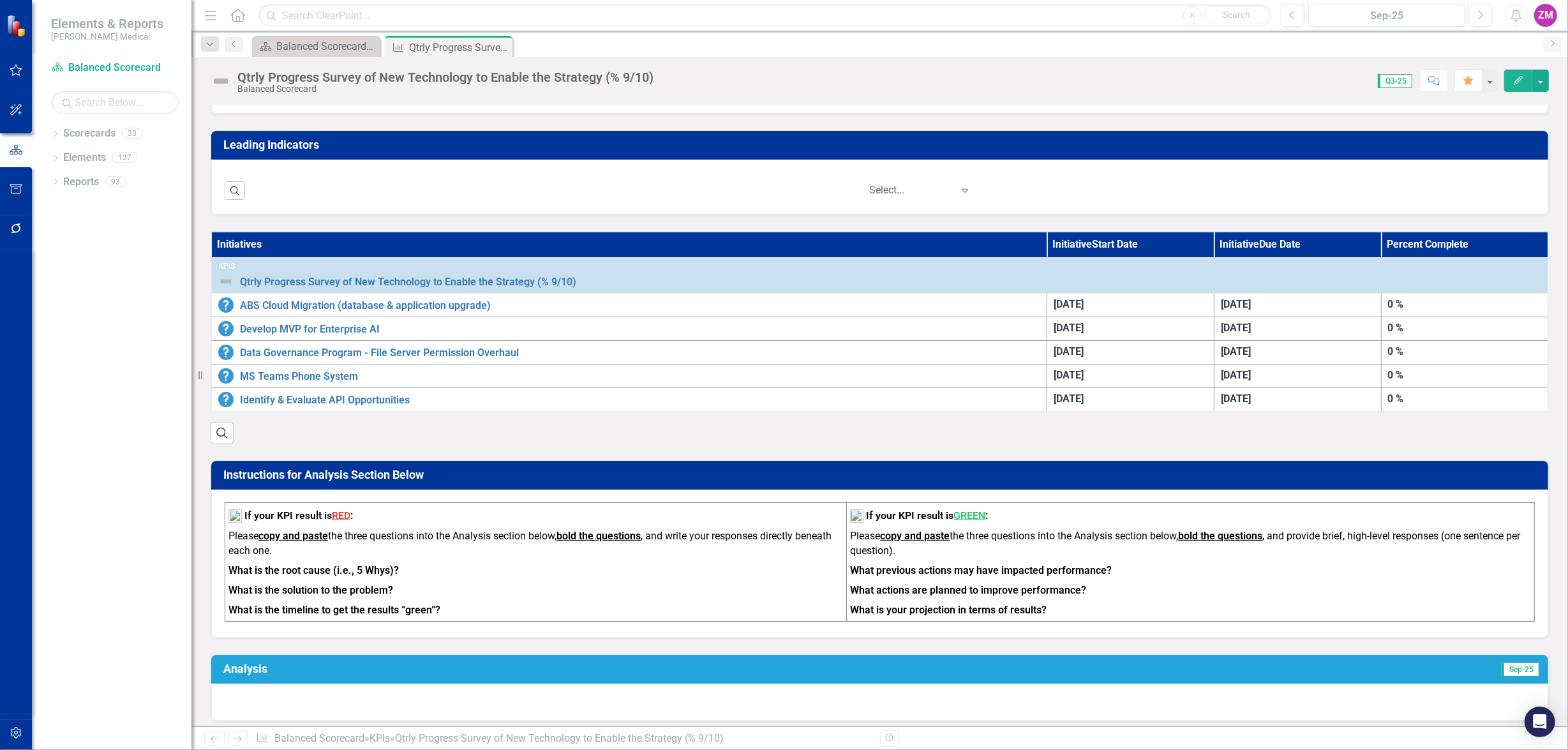
scroll to position [348, 0]
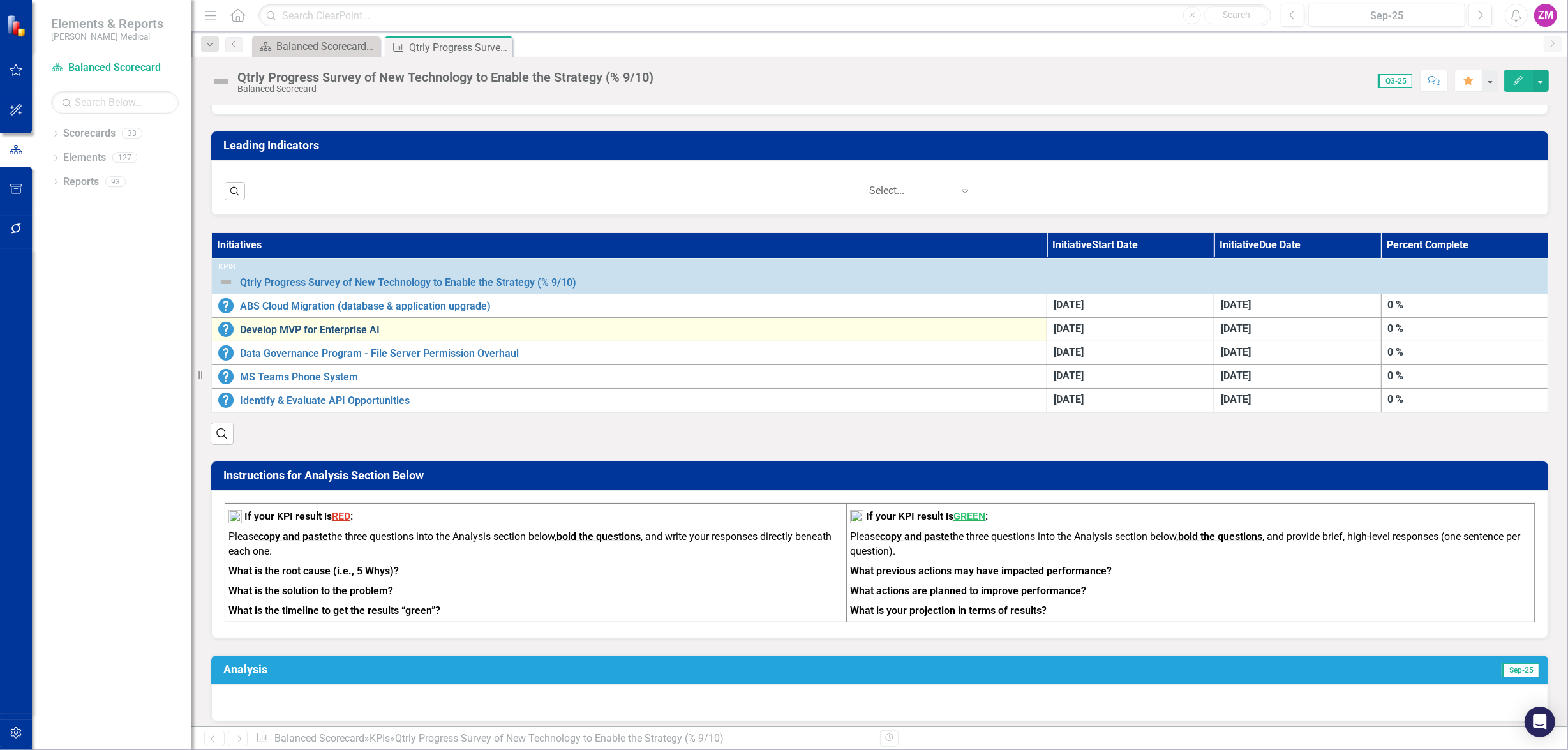
click at [359, 324] on link "Develop MVP for Enterprise AI" at bounding box center [640, 330] width 801 height 11
